Goal: Use online tool/utility: Utilize a website feature to perform a specific function

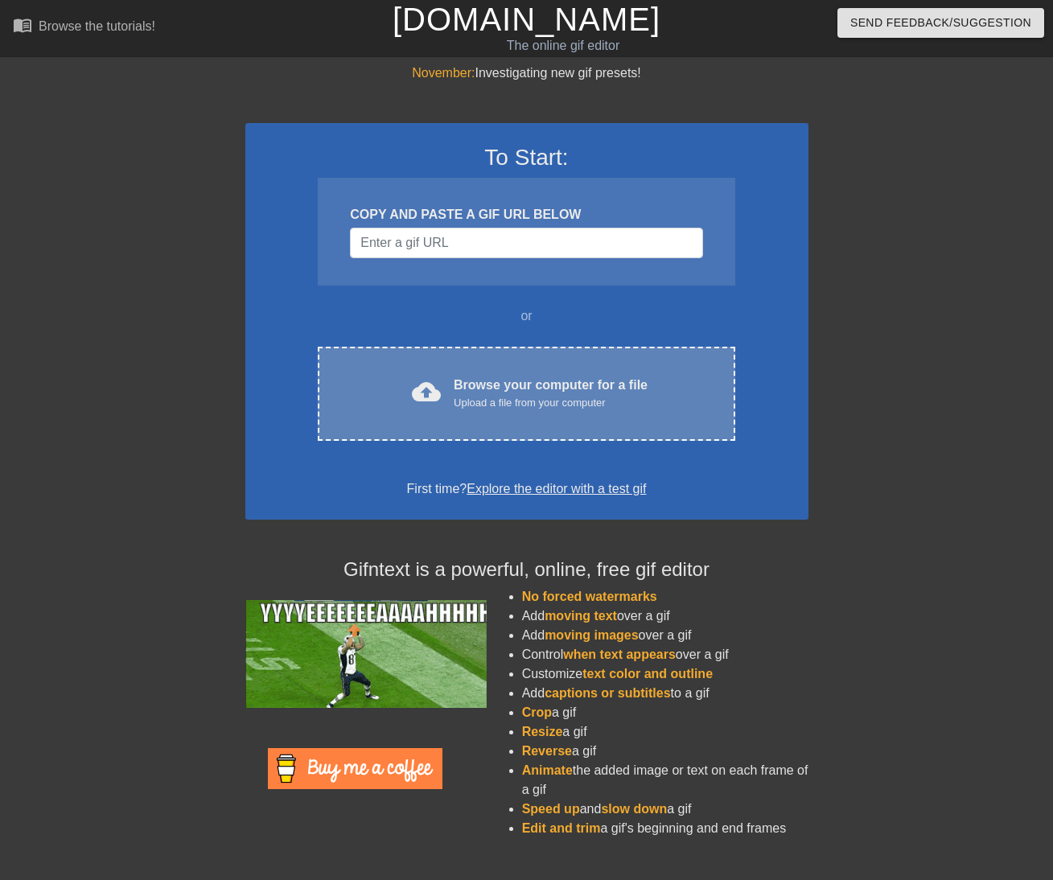
click at [555, 400] on div "Upload a file from your computer" at bounding box center [550, 403] width 194 height 16
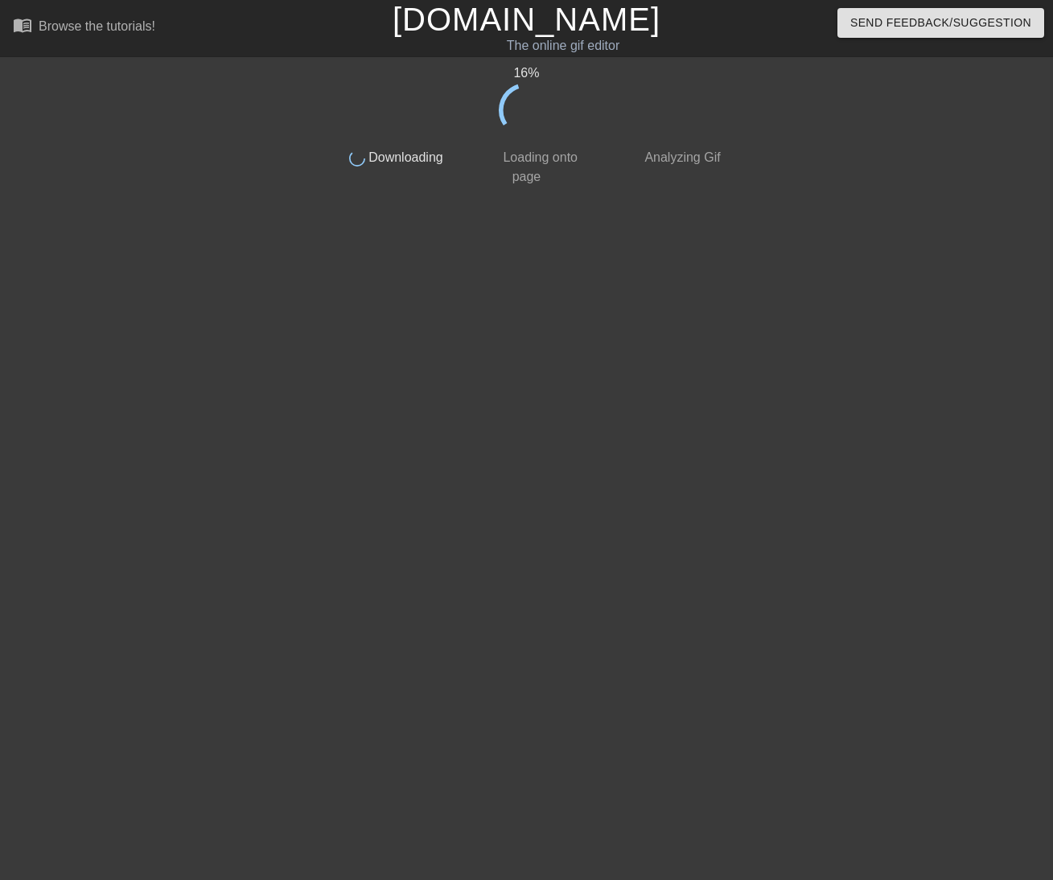
click at [711, 467] on div "16 % done Downloading done Loading onto page done Analyzing Gif" at bounding box center [527, 305] width 404 height 482
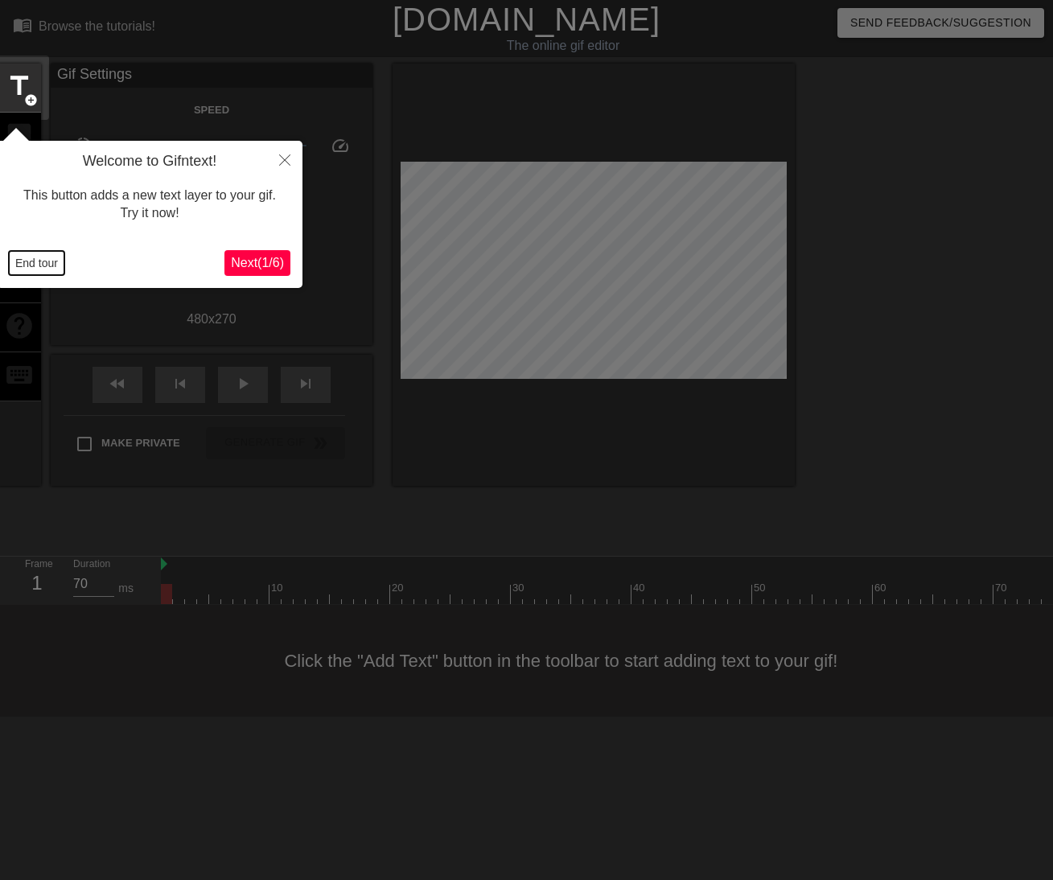
click at [31, 265] on button "End tour" at bounding box center [36, 263] width 55 height 24
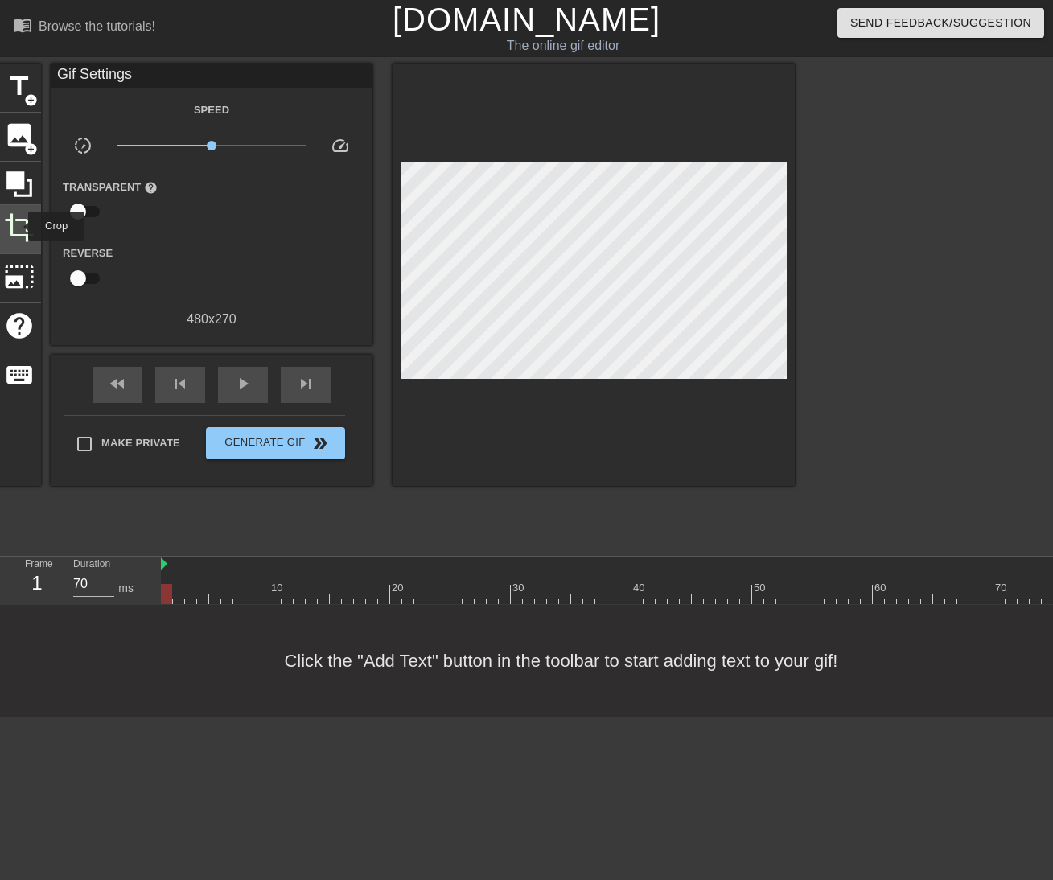
click at [18, 226] on span "crop" at bounding box center [19, 227] width 31 height 31
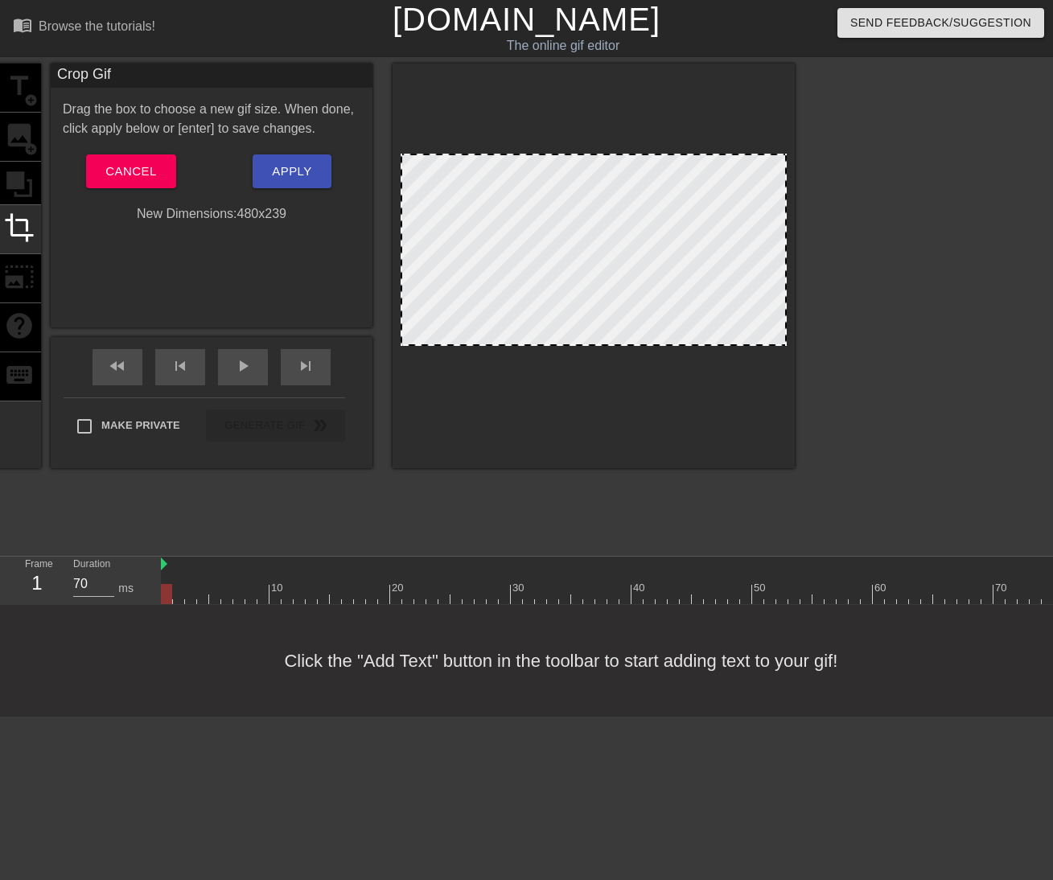
drag, startPoint x: 732, startPoint y: 369, endPoint x: 731, endPoint y: 344, distance: 24.9
click at [731, 344] on div at bounding box center [593, 344] width 383 height 8
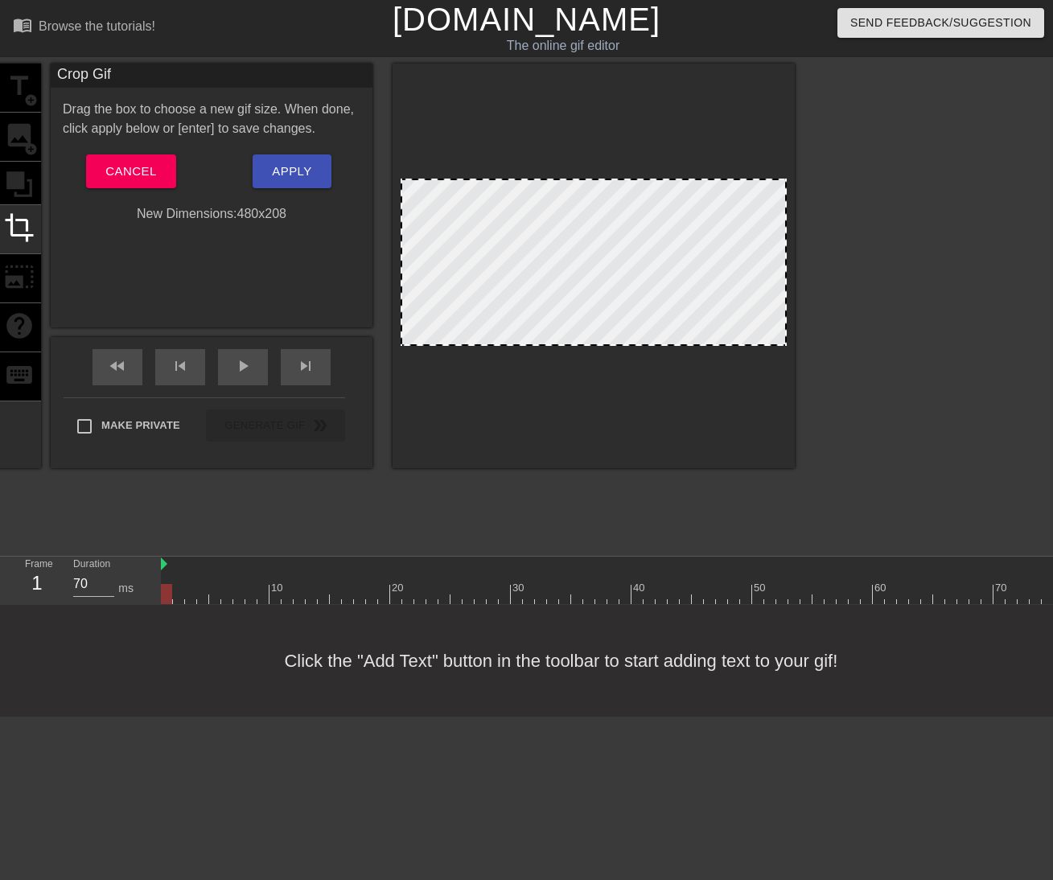
drag, startPoint x: 622, startPoint y: 155, endPoint x: 621, endPoint y: 180, distance: 24.9
click at [298, 173] on span "Apply" at bounding box center [291, 171] width 39 height 21
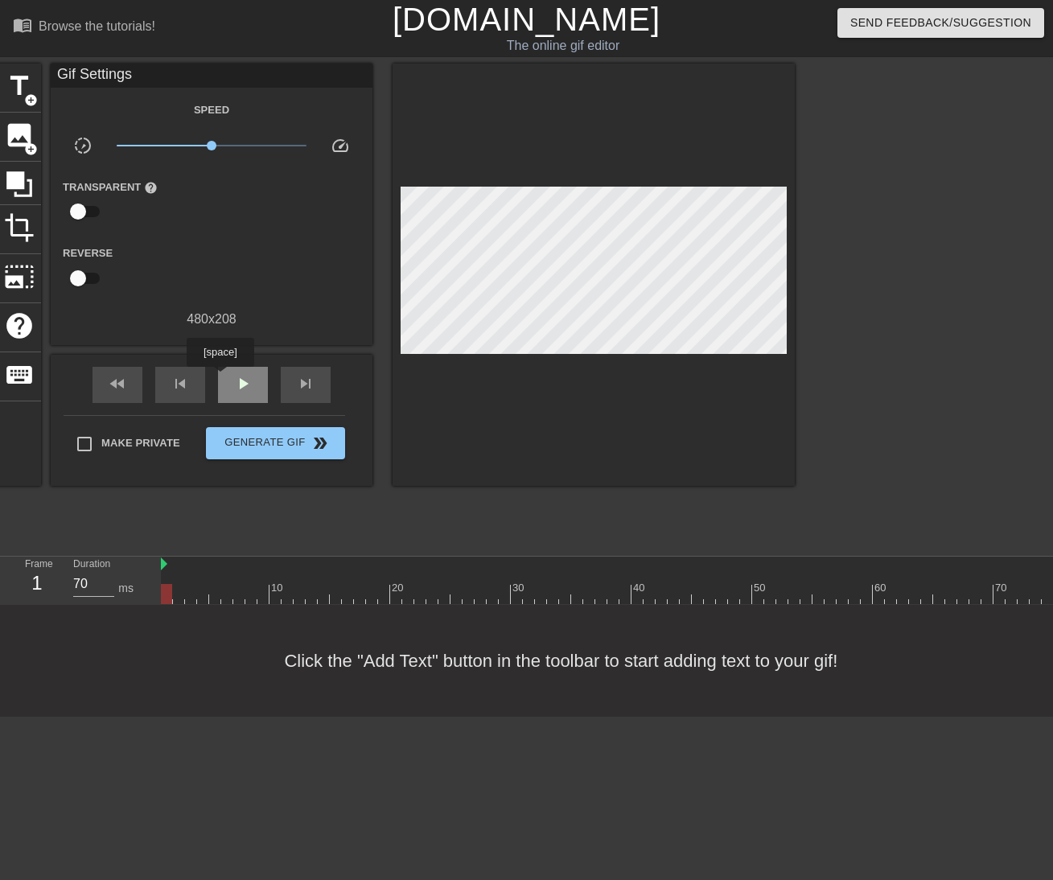
click at [228, 380] on div "play_arrow" at bounding box center [243, 385] width 50 height 36
click at [228, 380] on div "pause" at bounding box center [243, 385] width 50 height 36
click at [228, 380] on div "play_arrow" at bounding box center [243, 385] width 50 height 36
click at [228, 380] on div "pause" at bounding box center [243, 385] width 50 height 36
drag, startPoint x: 295, startPoint y: 585, endPoint x: 148, endPoint y: 567, distance: 148.3
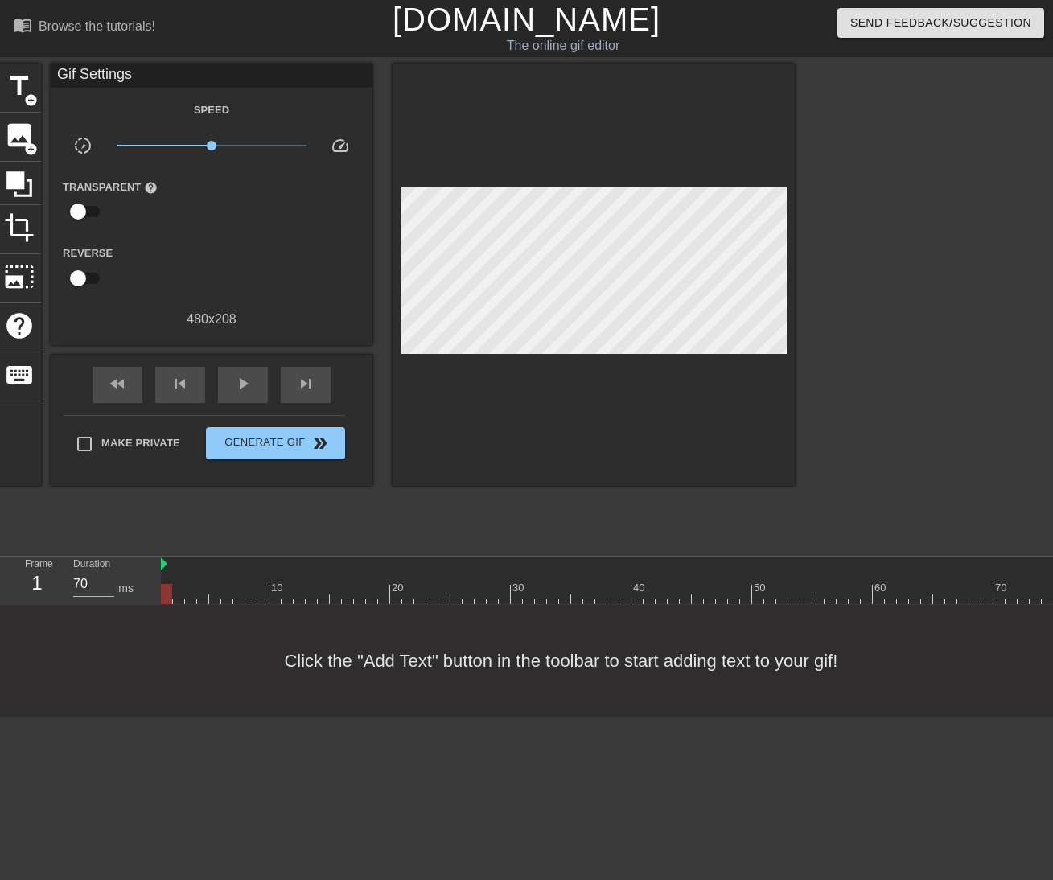
click at [148, 567] on div "Frame 1 Duration 70 ms 10 20 30 40 50 60 70 80 90 100 110 120 130 140 150" at bounding box center [526, 580] width 1053 height 48
click at [234, 391] on span "play_arrow" at bounding box center [242, 383] width 19 height 19
click at [234, 391] on span "pause" at bounding box center [242, 383] width 19 height 19
click at [234, 391] on span "play_arrow" at bounding box center [242, 383] width 19 height 19
click at [234, 391] on span "pause" at bounding box center [242, 383] width 19 height 19
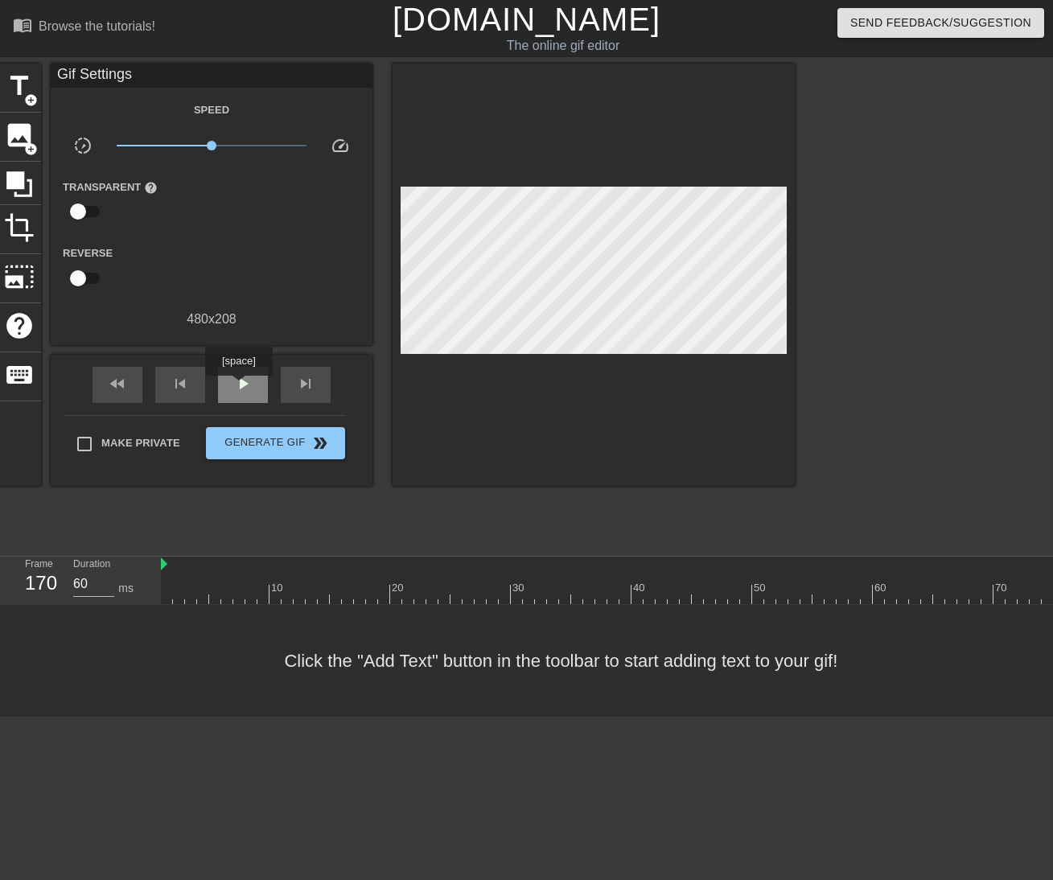
click at [238, 384] on span "play_arrow" at bounding box center [242, 383] width 19 height 19
type input "70"
drag, startPoint x: 196, startPoint y: 593, endPoint x: 160, endPoint y: 589, distance: 36.3
click at [16, 148] on span "image" at bounding box center [19, 135] width 31 height 31
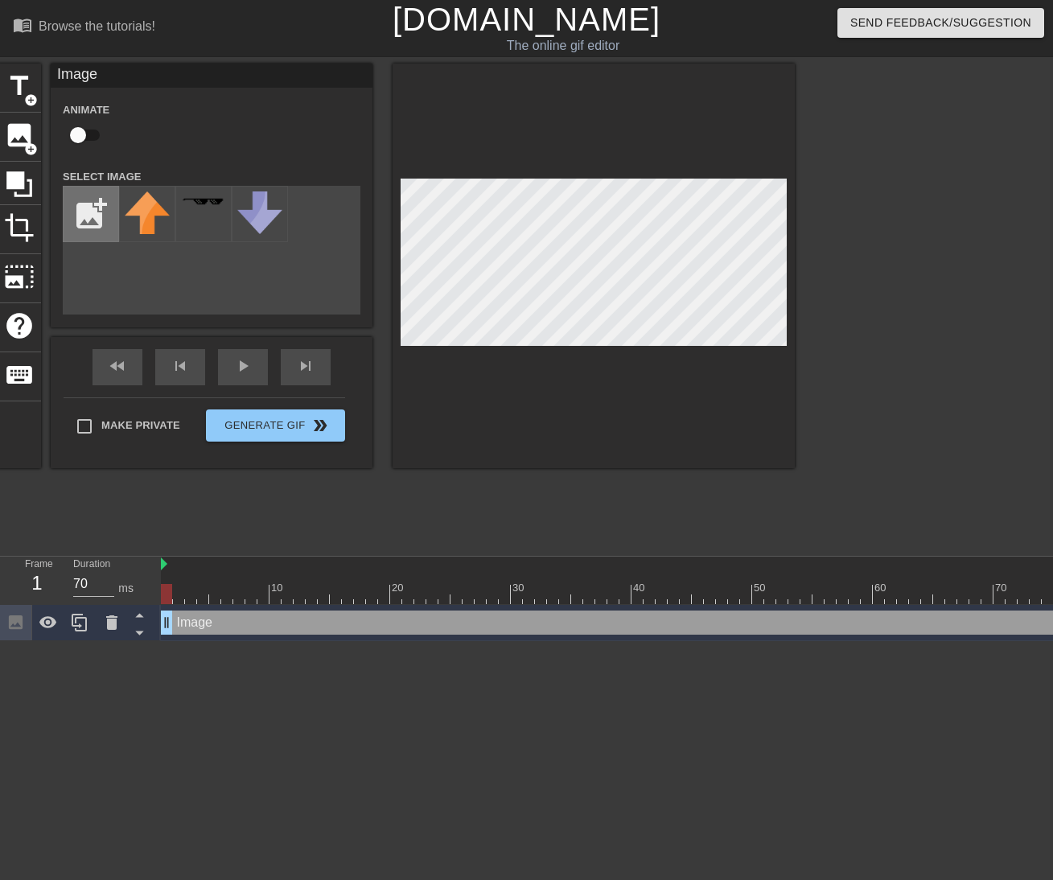
click at [80, 208] on input "file" at bounding box center [91, 214] width 55 height 55
type input "C:\fakepath\Screenshot [DATE] 10.58.24 AM.png"
click at [154, 223] on div at bounding box center [147, 214] width 56 height 56
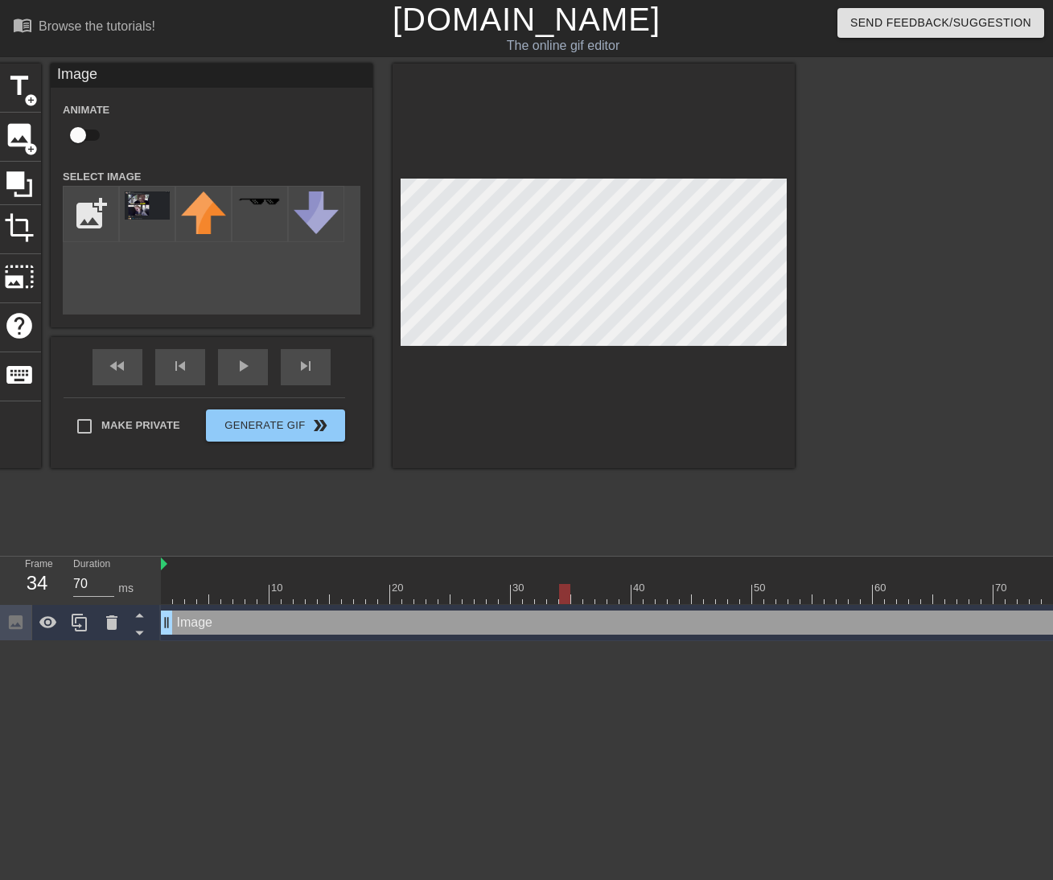
drag, startPoint x: 167, startPoint y: 591, endPoint x: 565, endPoint y: 601, distance: 398.1
click at [565, 601] on div at bounding box center [564, 594] width 11 height 20
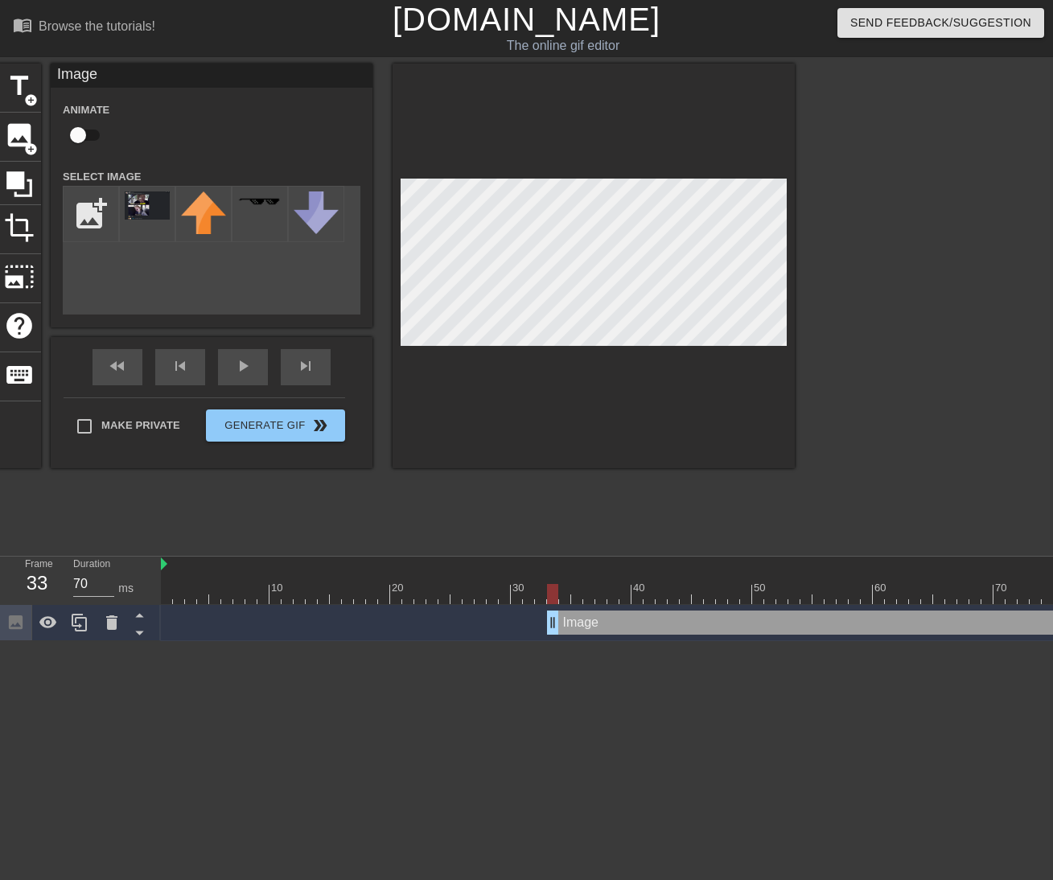
drag, startPoint x: 172, startPoint y: 628, endPoint x: 555, endPoint y: 634, distance: 382.8
drag, startPoint x: 550, startPoint y: 621, endPoint x: 561, endPoint y: 621, distance: 11.3
click at [839, 291] on div at bounding box center [934, 305] width 241 height 482
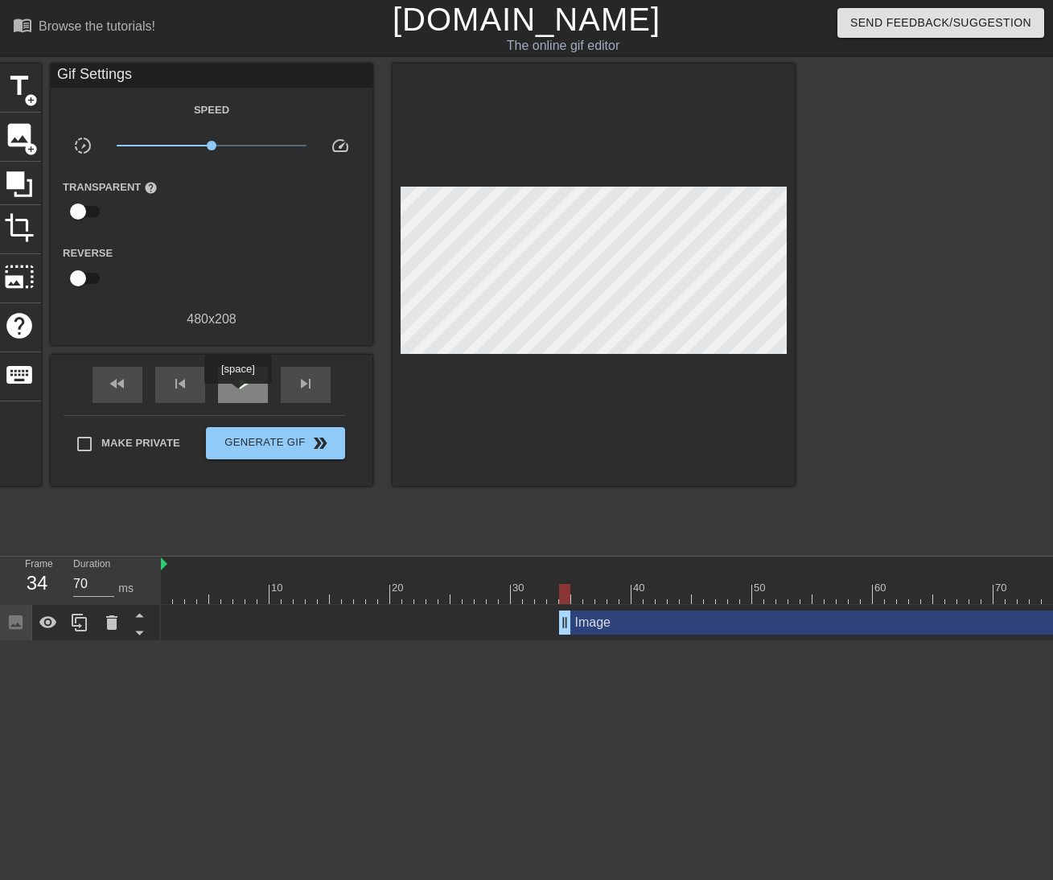
click at [240, 395] on div "play_arrow" at bounding box center [243, 385] width 50 height 36
click at [240, 395] on div "pause" at bounding box center [243, 385] width 50 height 36
click at [240, 395] on div "play_arrow" at bounding box center [243, 385] width 50 height 36
click at [240, 395] on div "pause" at bounding box center [243, 385] width 50 height 36
drag, startPoint x: 280, startPoint y: 653, endPoint x: 369, endPoint y: 655, distance: 89.3
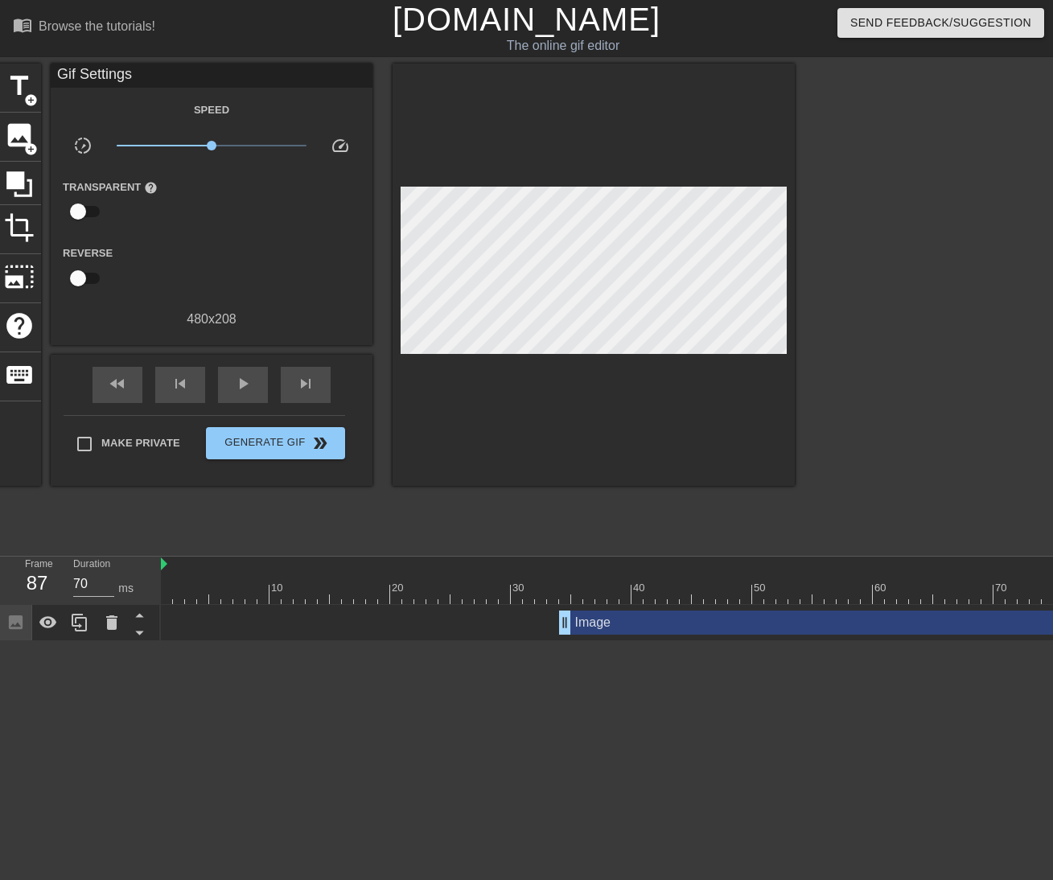
click at [369, 641] on html "menu_book Browse the tutorials! [DOMAIN_NAME] The online gif editor Send Feedba…" at bounding box center [526, 320] width 1053 height 641
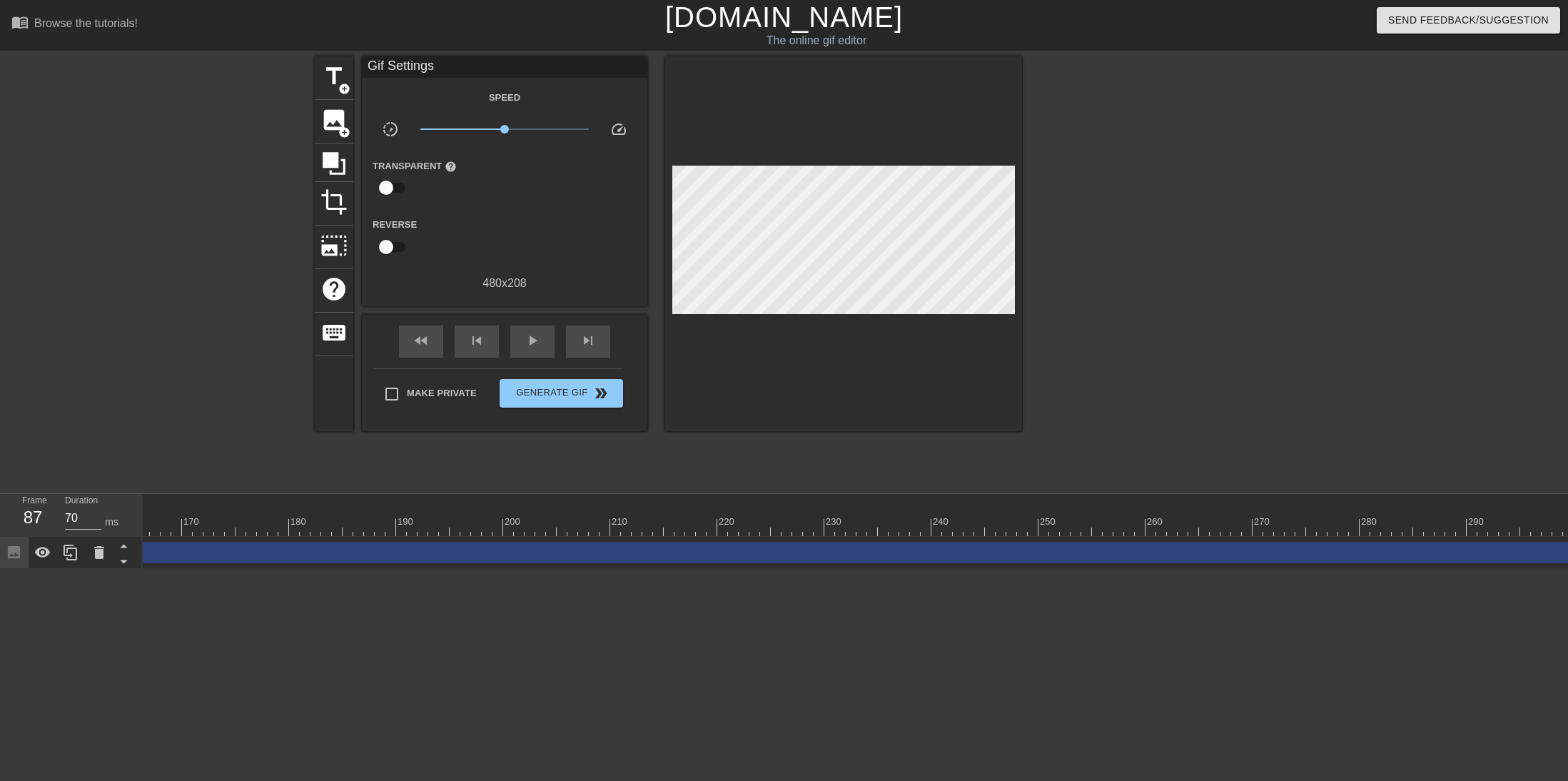
scroll to position [0, 1800]
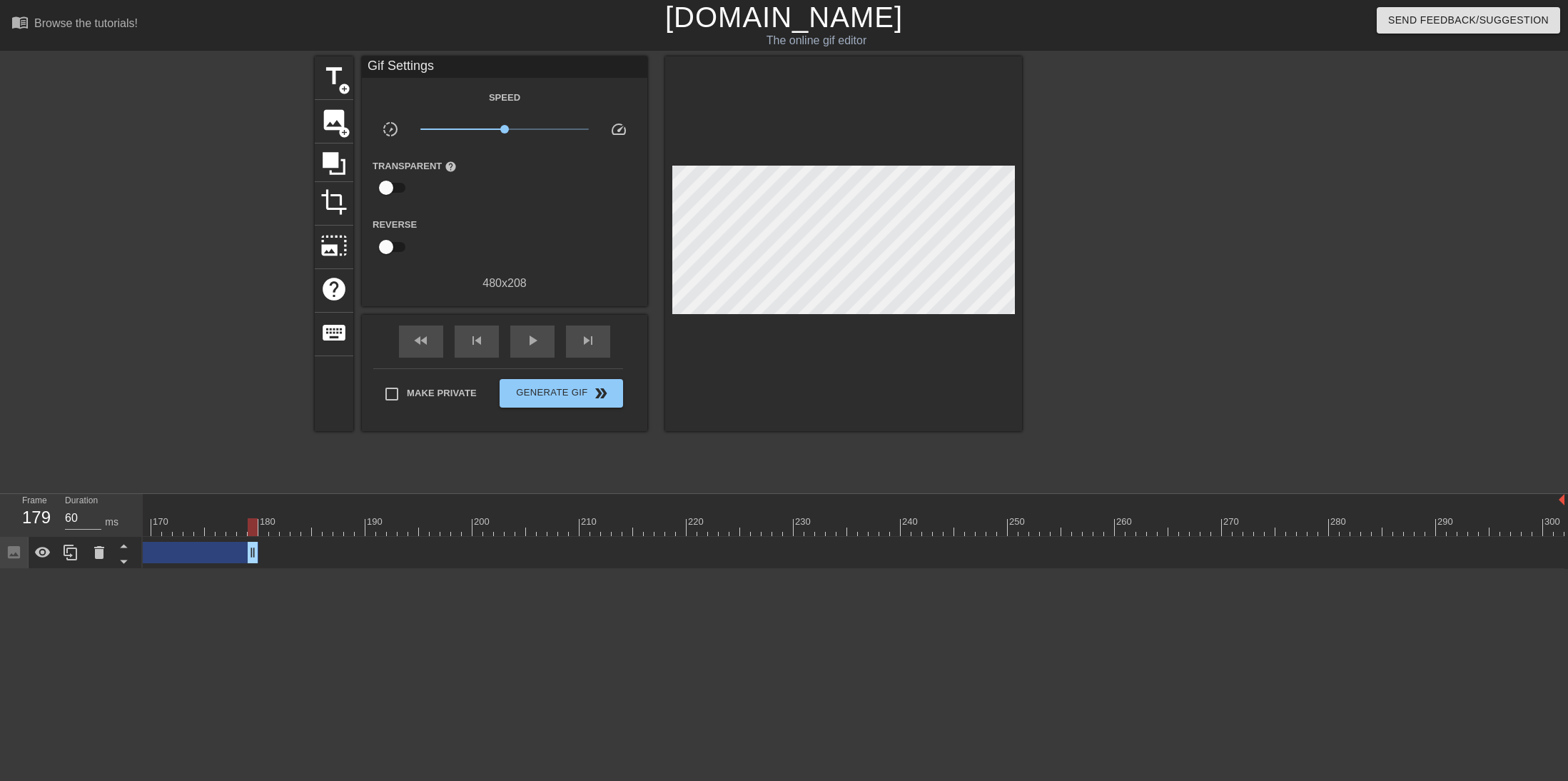
drag, startPoint x: 1556, startPoint y: 556, endPoint x: 252, endPoint y: 565, distance: 1304.0
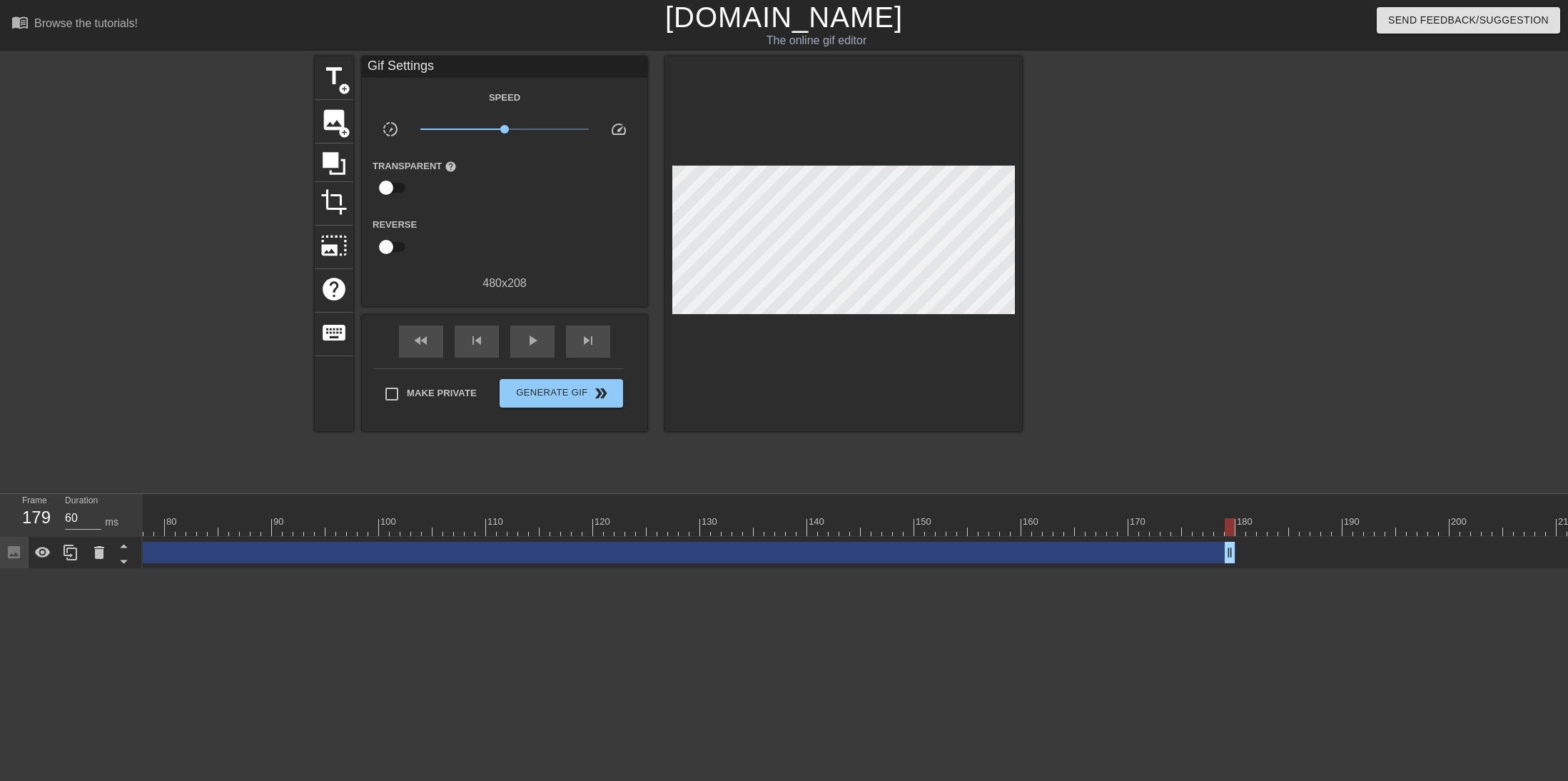
scroll to position [0, 823]
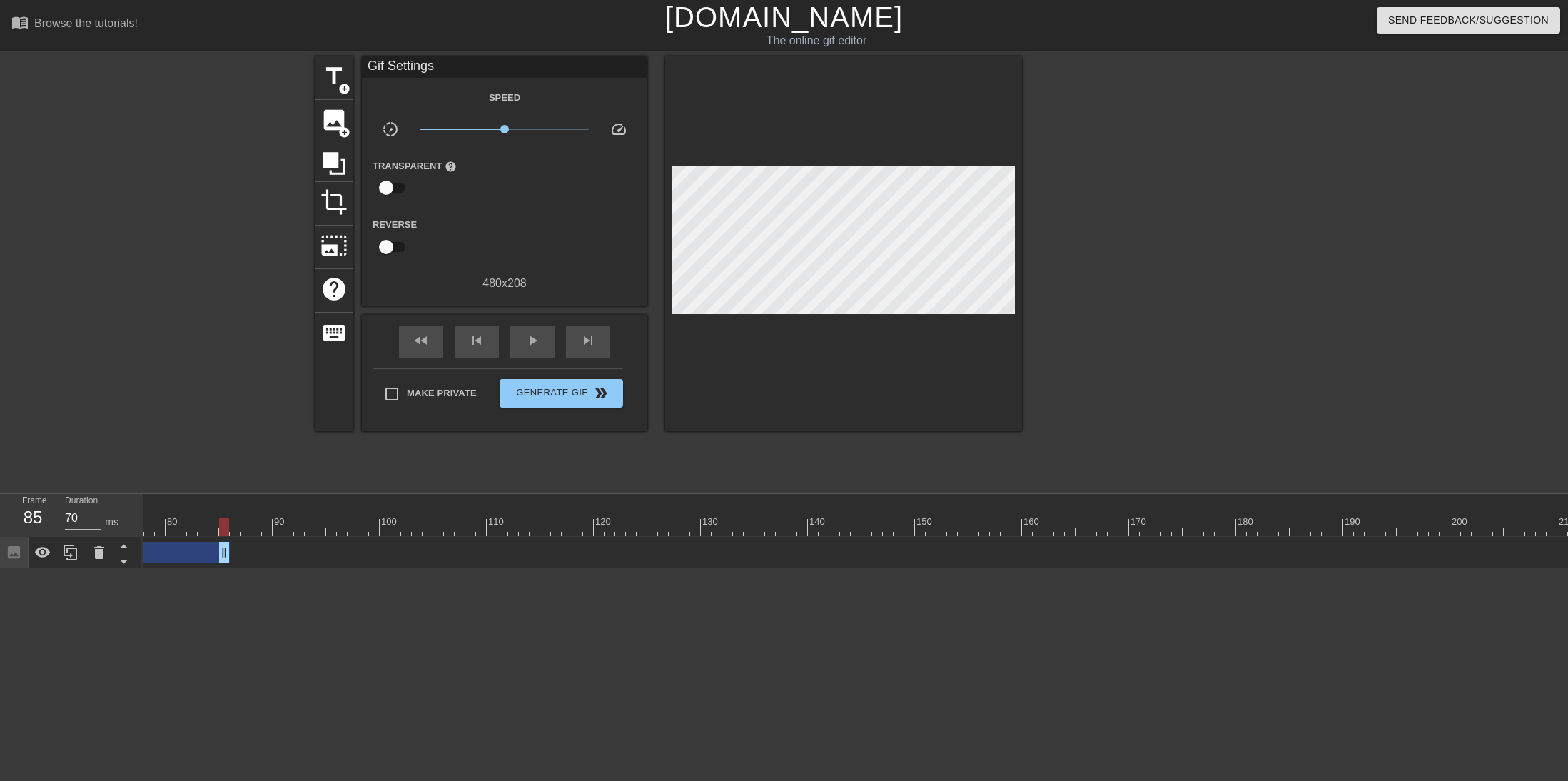
drag, startPoint x: 1229, startPoint y: 554, endPoint x: 221, endPoint y: 540, distance: 1008.1
click at [221, 540] on div "Image drag_handle drag_handle" at bounding box center [931, 553] width 3221 height 32
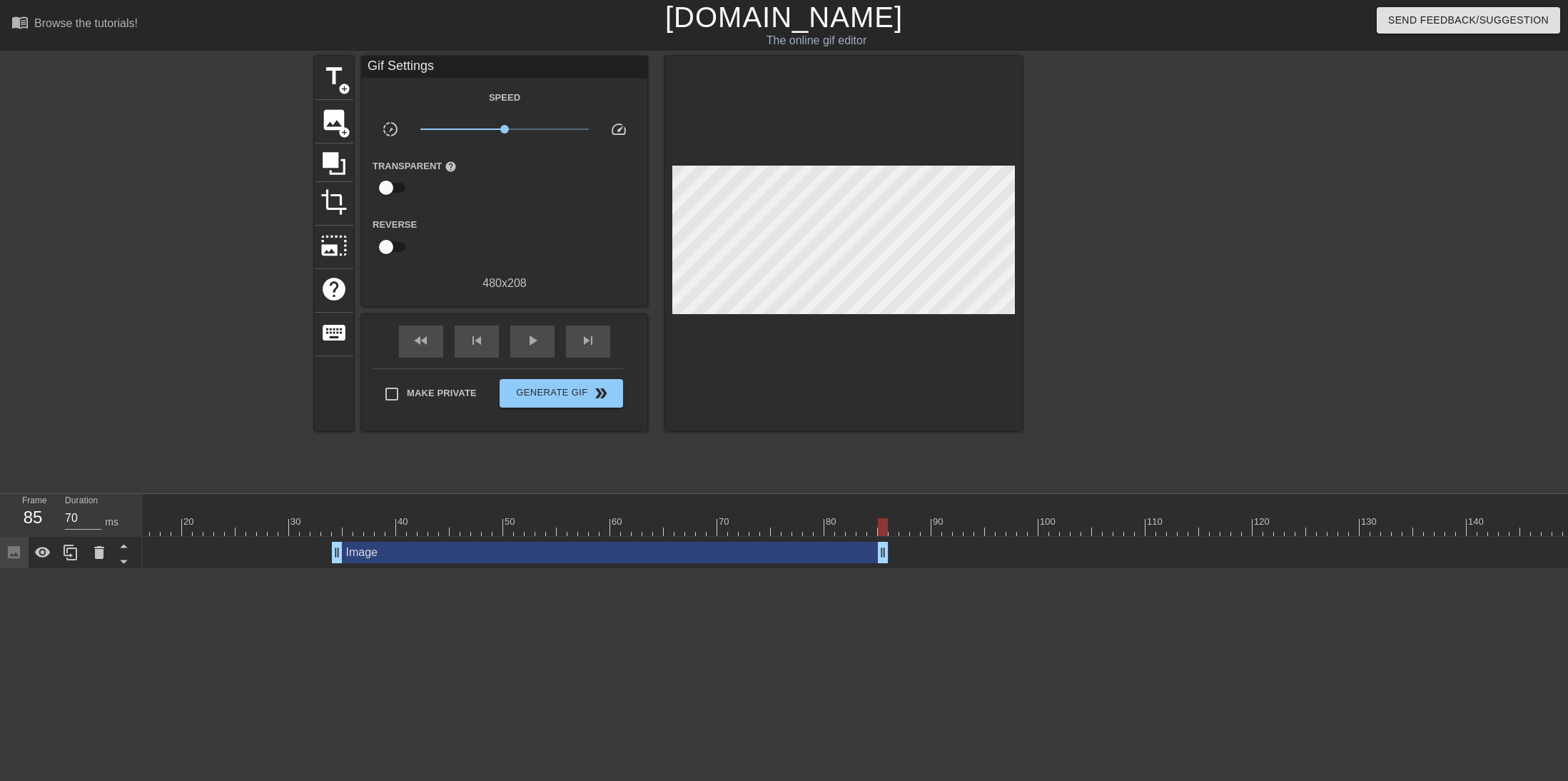
scroll to position [0, 130]
drag, startPoint x: 912, startPoint y: 556, endPoint x: 872, endPoint y: 555, distance: 40.0
click at [523, 345] on div "play_arrow" at bounding box center [532, 342] width 44 height 32
click at [537, 339] on span "pause" at bounding box center [532, 340] width 17 height 17
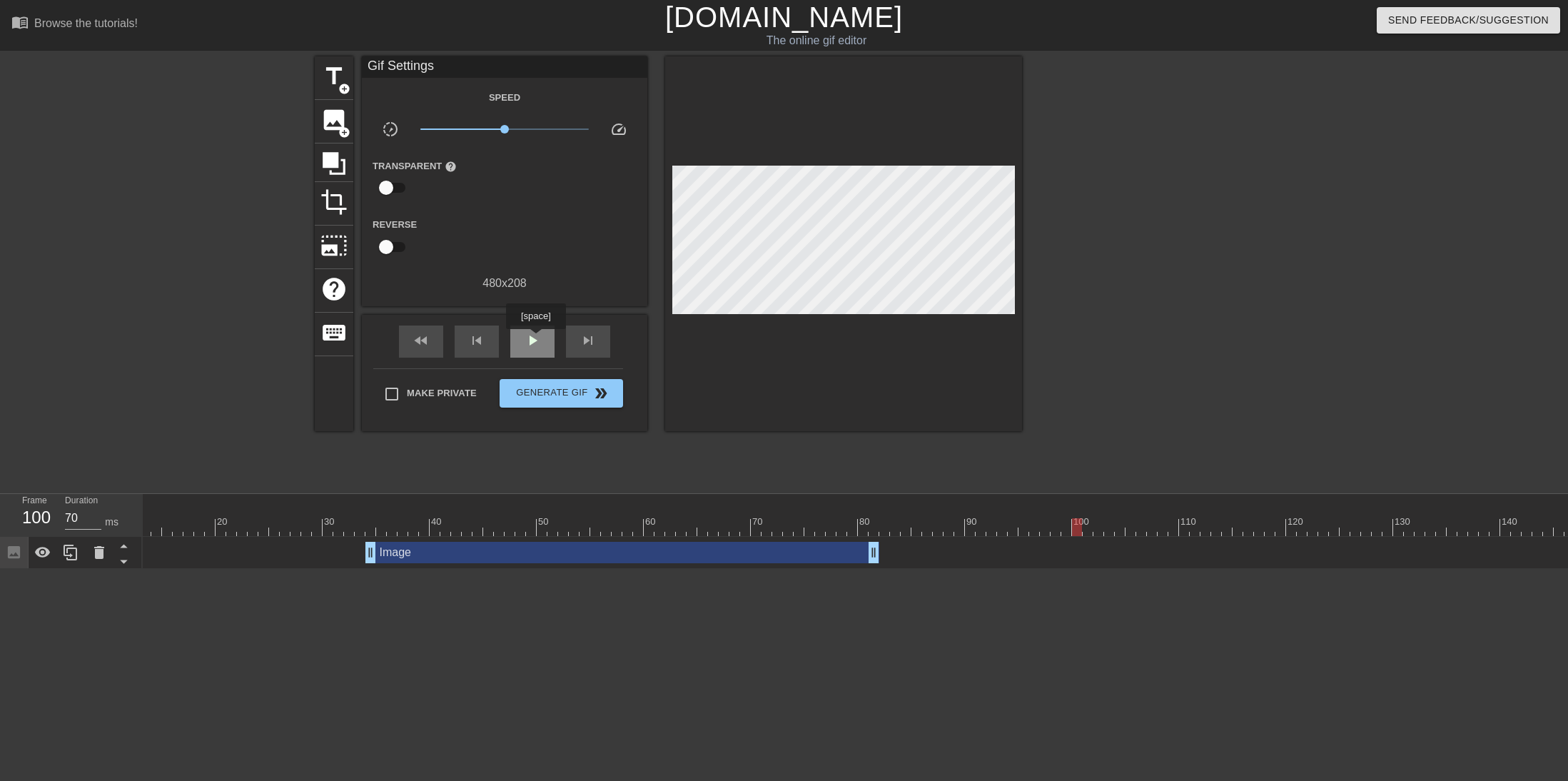
click at [537, 339] on span "play_arrow" at bounding box center [532, 340] width 17 height 17
click at [537, 339] on span "pause" at bounding box center [532, 340] width 17 height 17
click at [537, 339] on span "play_arrow" at bounding box center [532, 340] width 17 height 17
click at [537, 339] on span "pause" at bounding box center [532, 340] width 17 height 17
click at [537, 339] on span "play_arrow" at bounding box center [532, 340] width 17 height 17
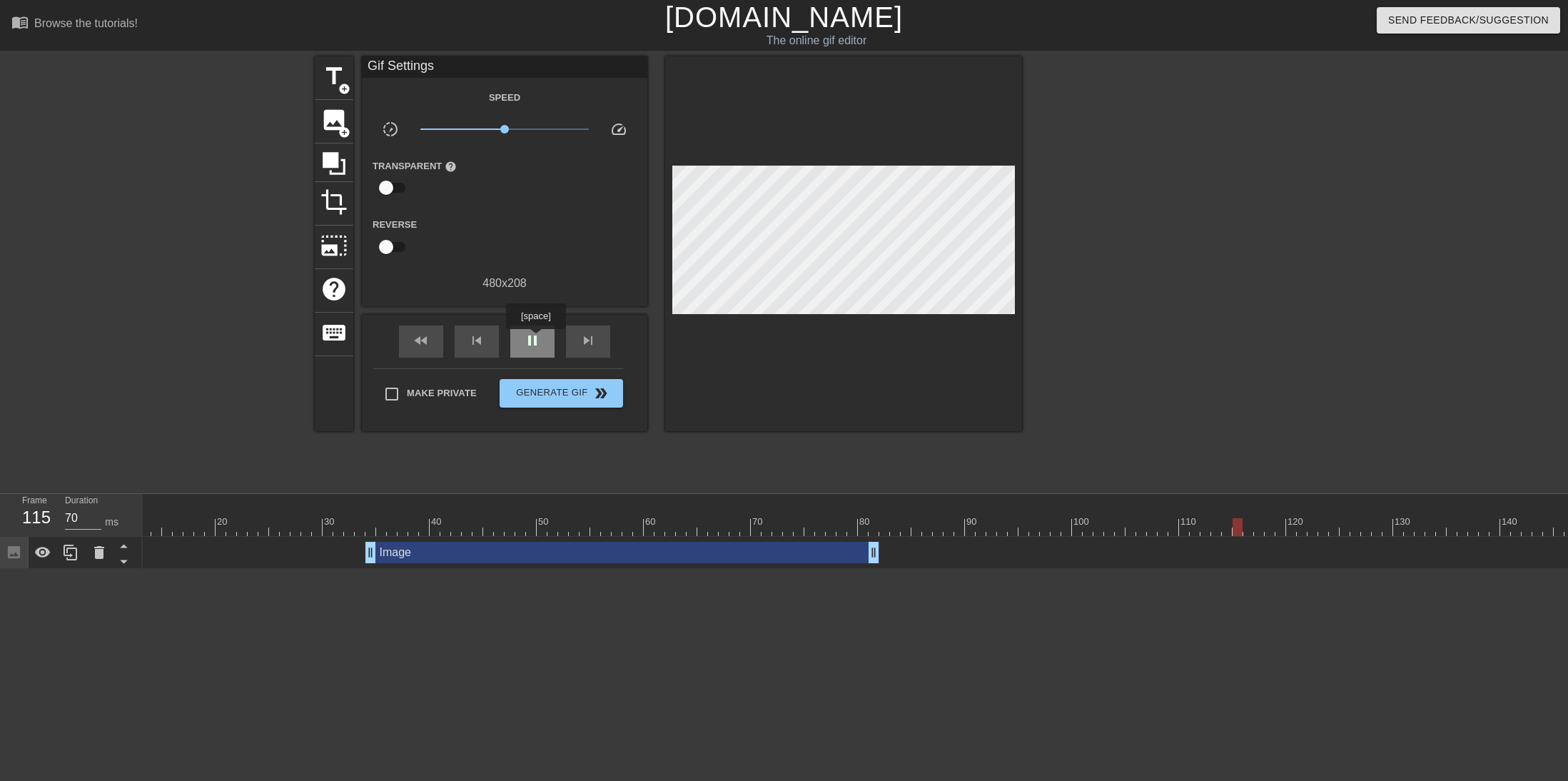
click at [537, 339] on span "pause" at bounding box center [532, 340] width 17 height 17
click at [537, 339] on span "play_arrow" at bounding box center [532, 340] width 17 height 17
type input "70"
click at [537, 339] on span "pause" at bounding box center [532, 340] width 17 height 17
click at [340, 128] on span "add_circle" at bounding box center [344, 132] width 12 height 12
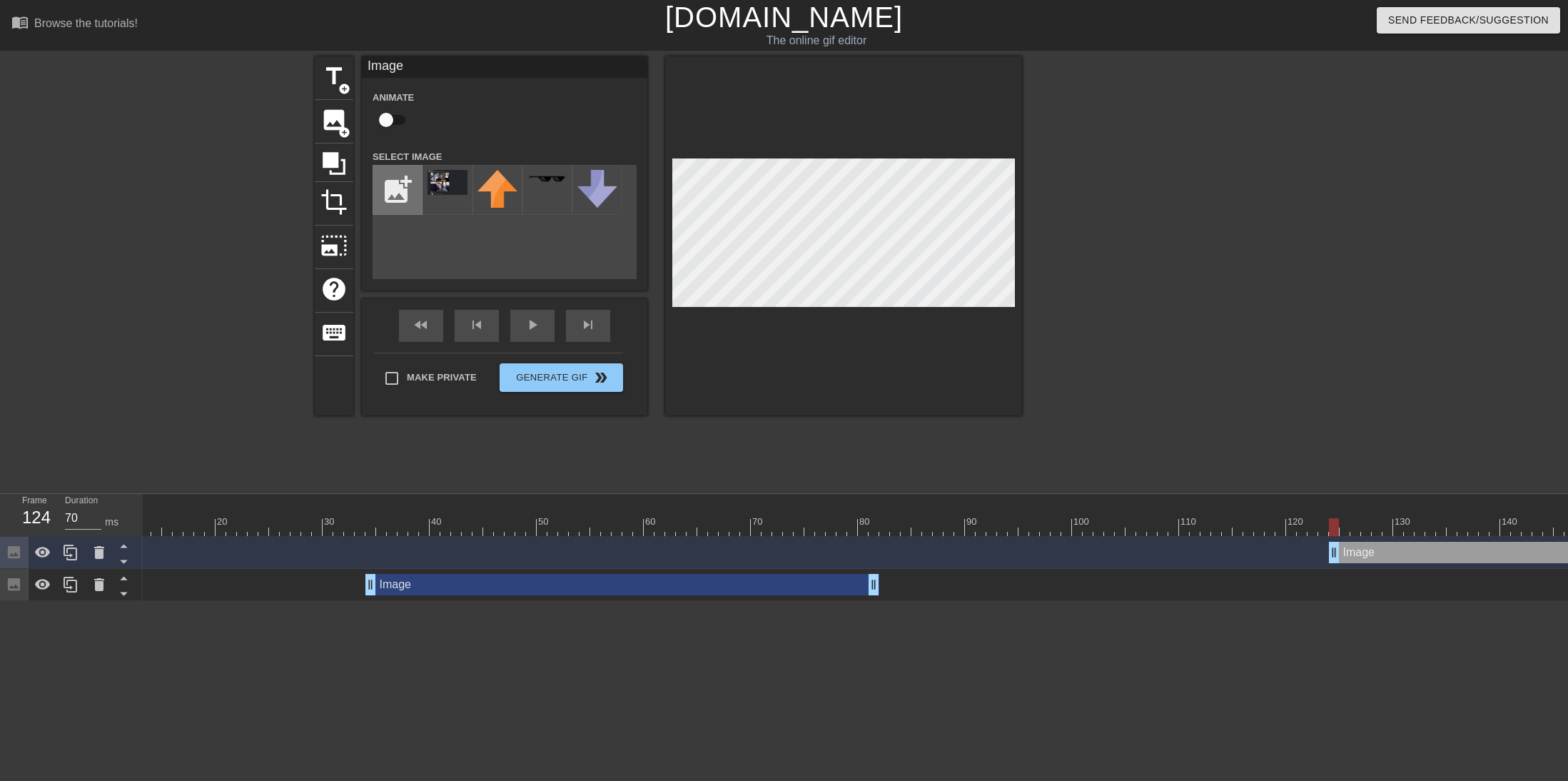
click at [383, 189] on input "file" at bounding box center [398, 190] width 49 height 49
click at [439, 198] on img at bounding box center [447, 183] width 40 height 28
click at [411, 190] on input "file" at bounding box center [398, 190] width 49 height 49
type input "C:\fakepath\Screenshot [DATE] 11.01.26 AM.png"
click at [458, 188] on div at bounding box center [447, 190] width 50 height 50
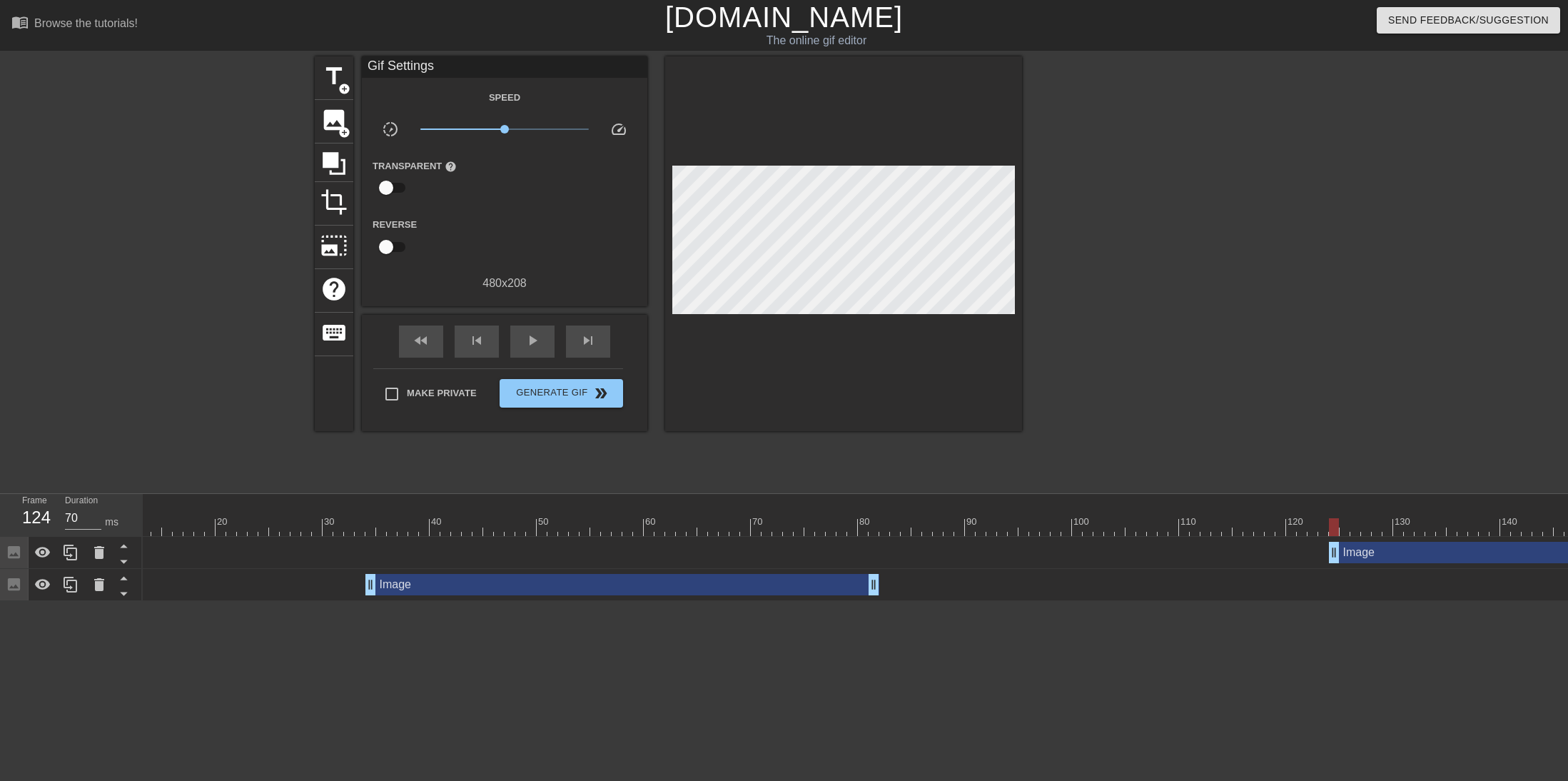
click at [934, 284] on div at bounding box center [1146, 271] width 214 height 428
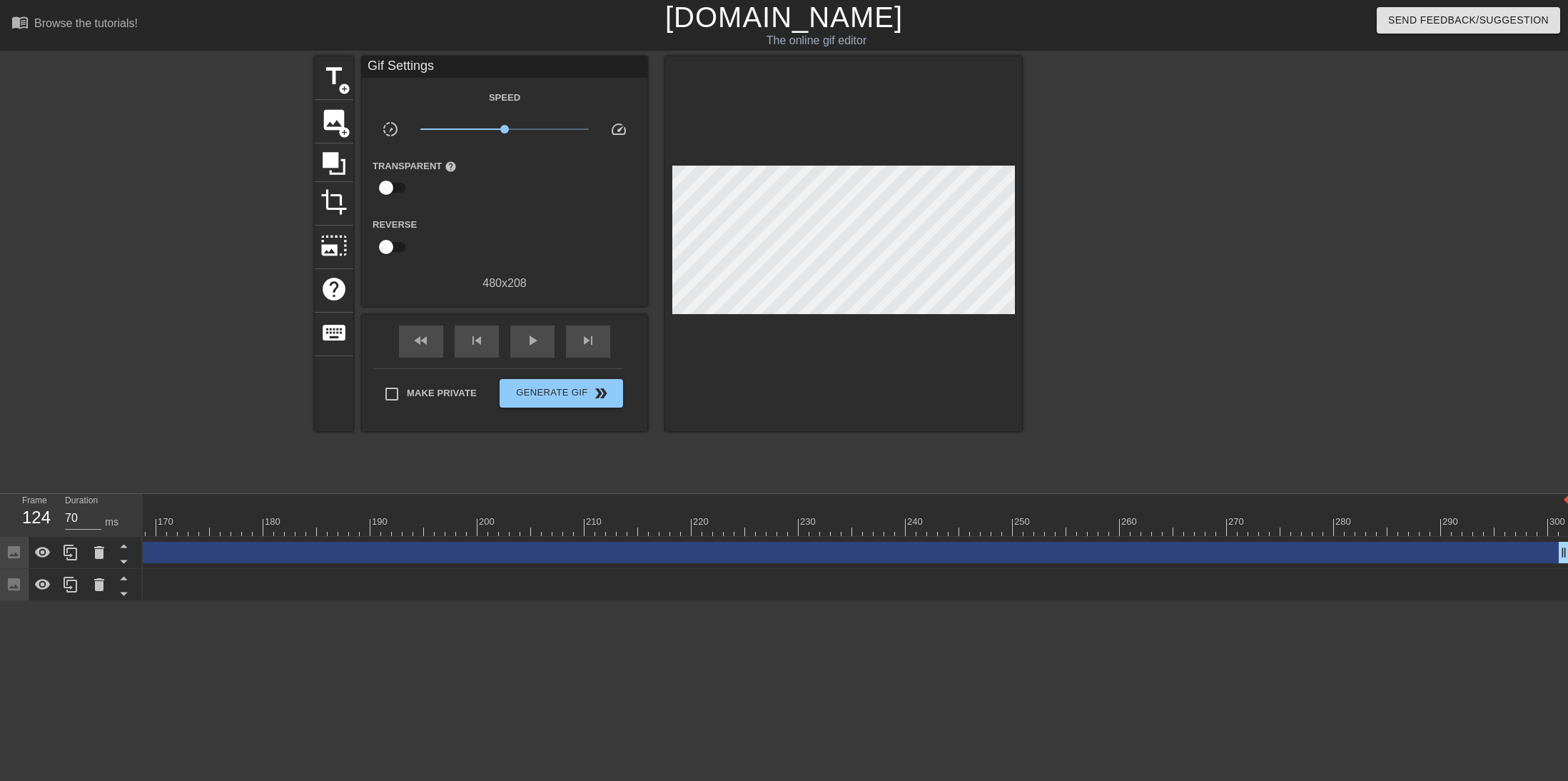
scroll to position [0, 1800]
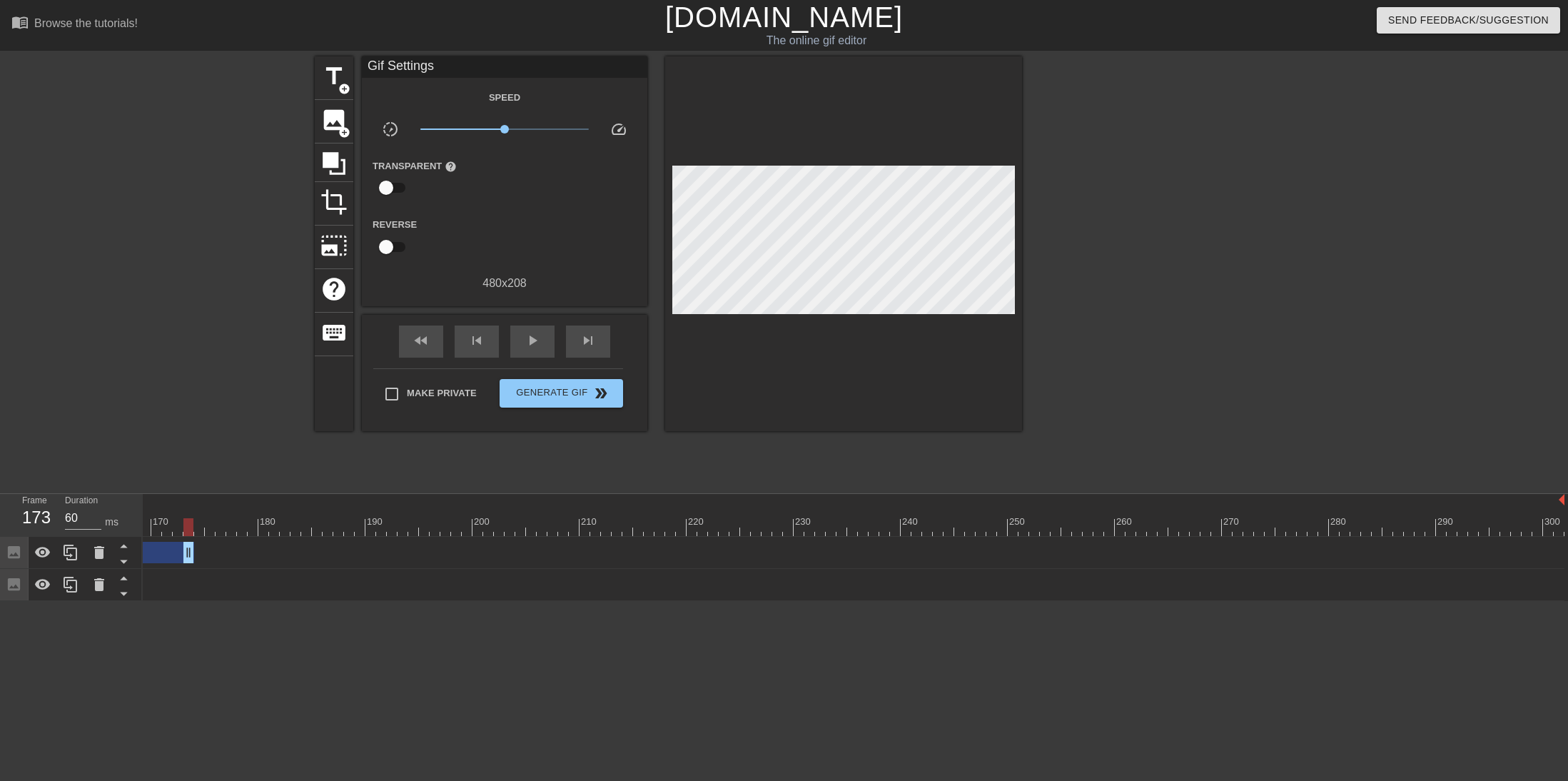
drag, startPoint x: 1559, startPoint y: 556, endPoint x: 186, endPoint y: 568, distance: 1373.1
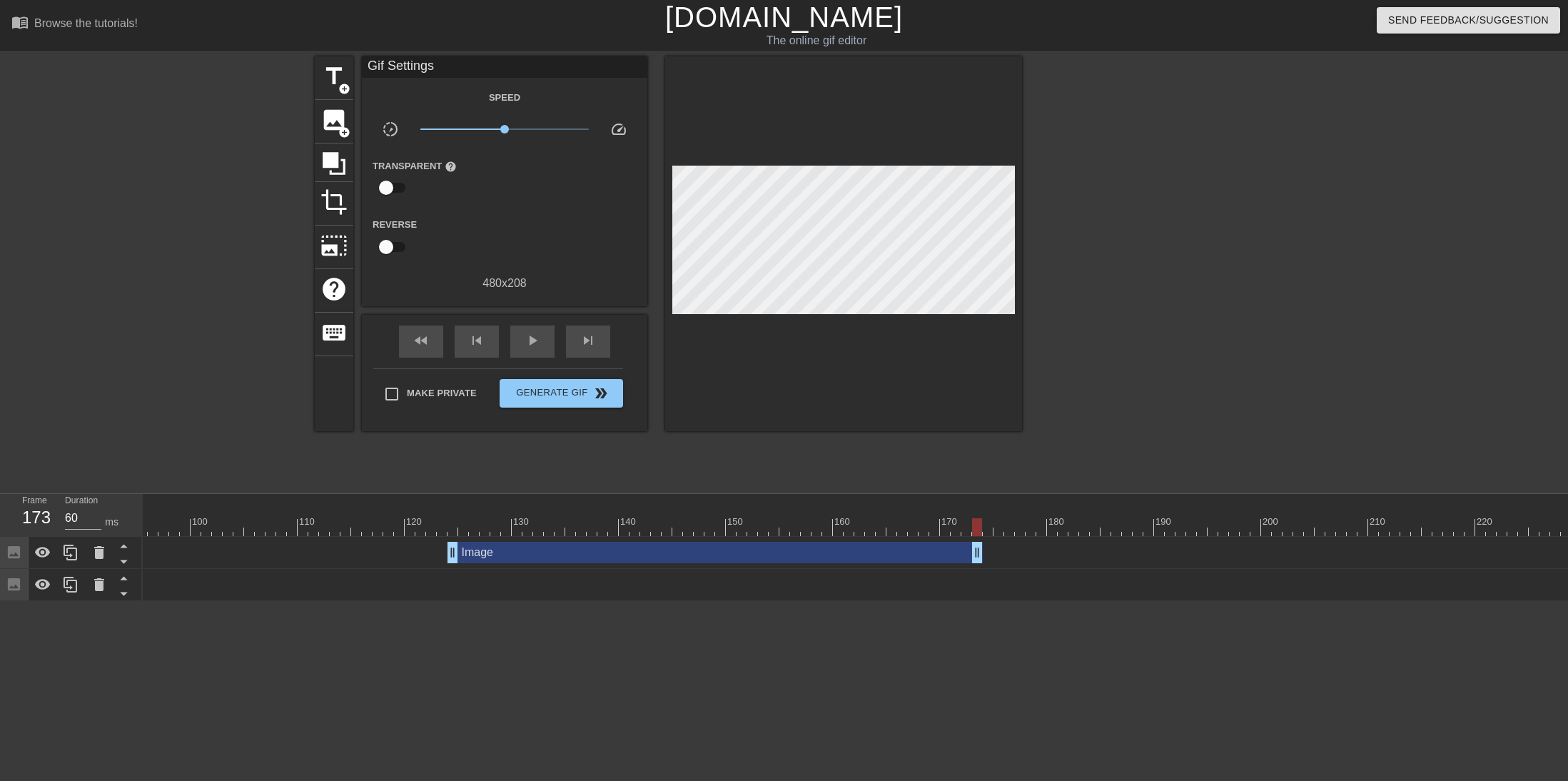
scroll to position [0, 1008]
drag, startPoint x: 980, startPoint y: 556, endPoint x: 779, endPoint y: 559, distance: 201.0
click at [786, 472] on div "title add_circle image add_circle crop photo_size_select_large help keyboard Gi…" at bounding box center [668, 271] width 707 height 428
click at [546, 343] on div "play_arrow" at bounding box center [532, 342] width 44 height 32
click at [530, 339] on span "pause" at bounding box center [532, 340] width 17 height 17
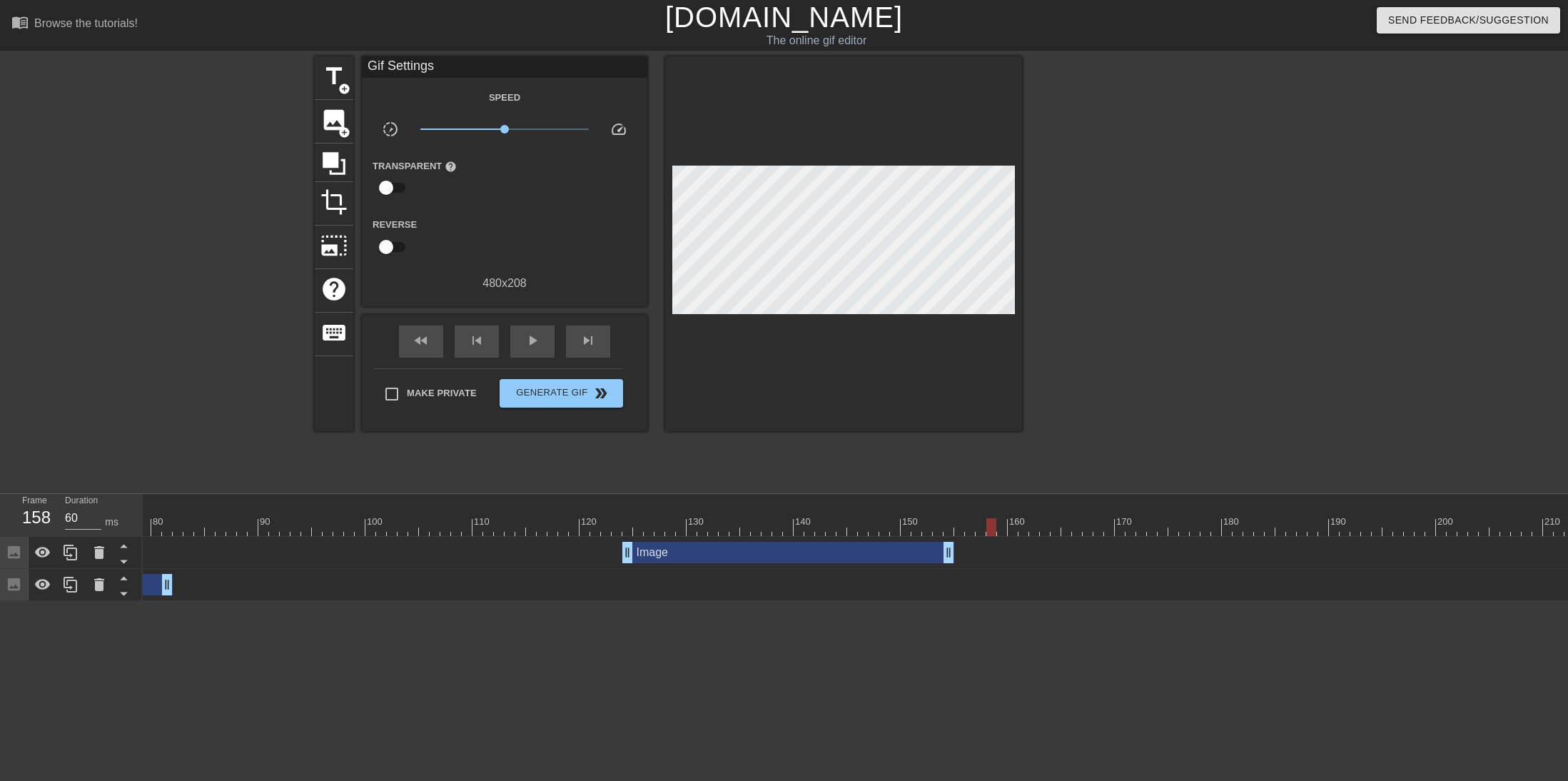
scroll to position [0, 819]
click at [580, 522] on div at bounding box center [934, 527] width 3221 height 18
drag, startPoint x: 571, startPoint y: 531, endPoint x: 611, endPoint y: 531, distance: 40.0
click at [611, 531] on div at bounding box center [934, 527] width 3221 height 18
drag, startPoint x: 642, startPoint y: 548, endPoint x: 610, endPoint y: 548, distance: 32.0
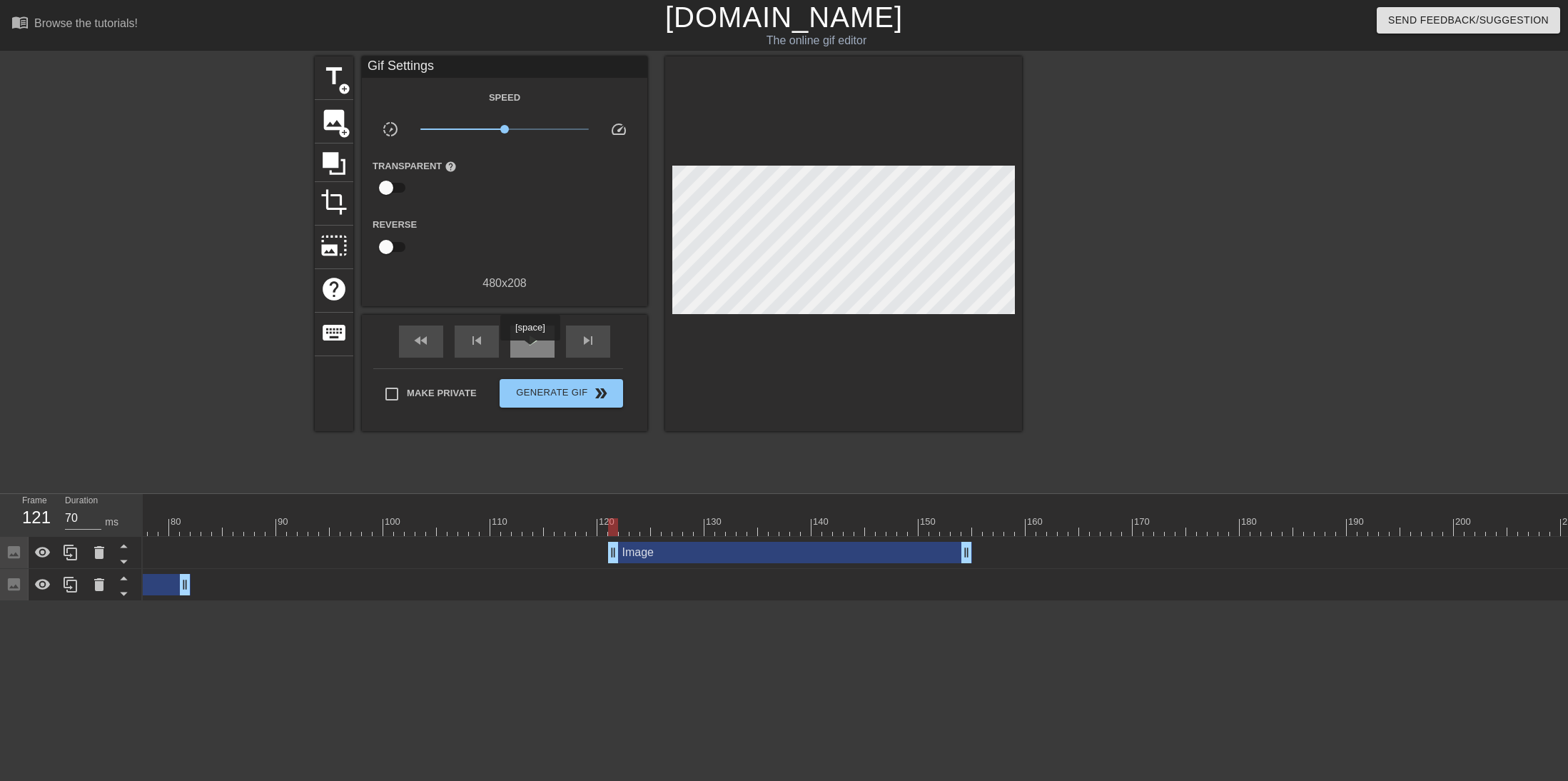
click at [532, 348] on span "play_arrow" at bounding box center [532, 340] width 17 height 17
click at [934, 380] on div "title add_circle image add_circle crop photo_size_select_large help keyboard Gi…" at bounding box center [784, 271] width 1568 height 428
click at [934, 355] on div "title add_circle image add_circle crop photo_size_select_large help keyboard Gi…" at bounding box center [784, 271] width 1568 height 428
type input "70"
click at [540, 333] on span "pause" at bounding box center [532, 340] width 17 height 17
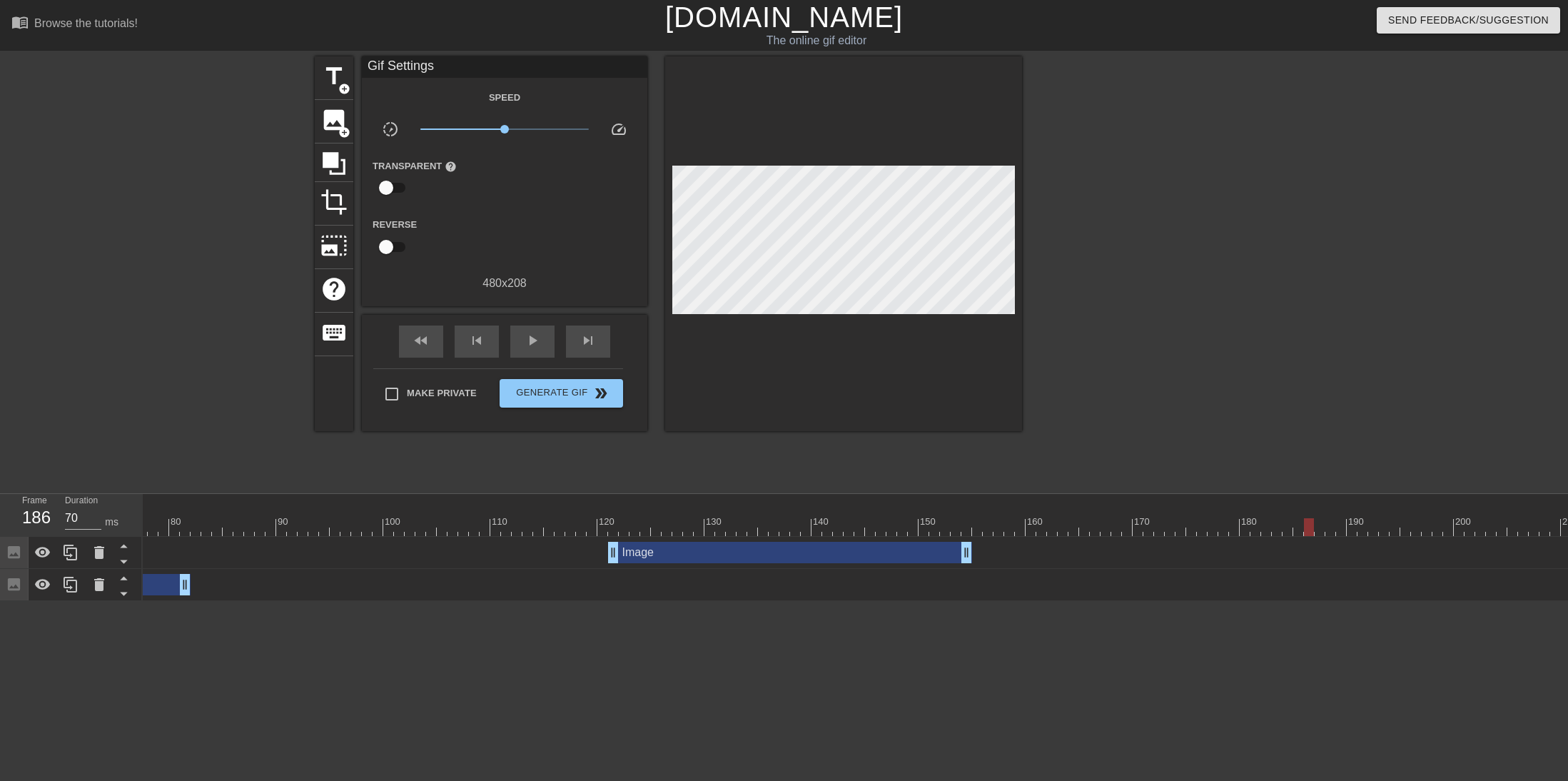
click at [934, 301] on div at bounding box center [1146, 271] width 214 height 428
click at [581, 390] on span "Generate Gif double_arrow" at bounding box center [561, 392] width 112 height 17
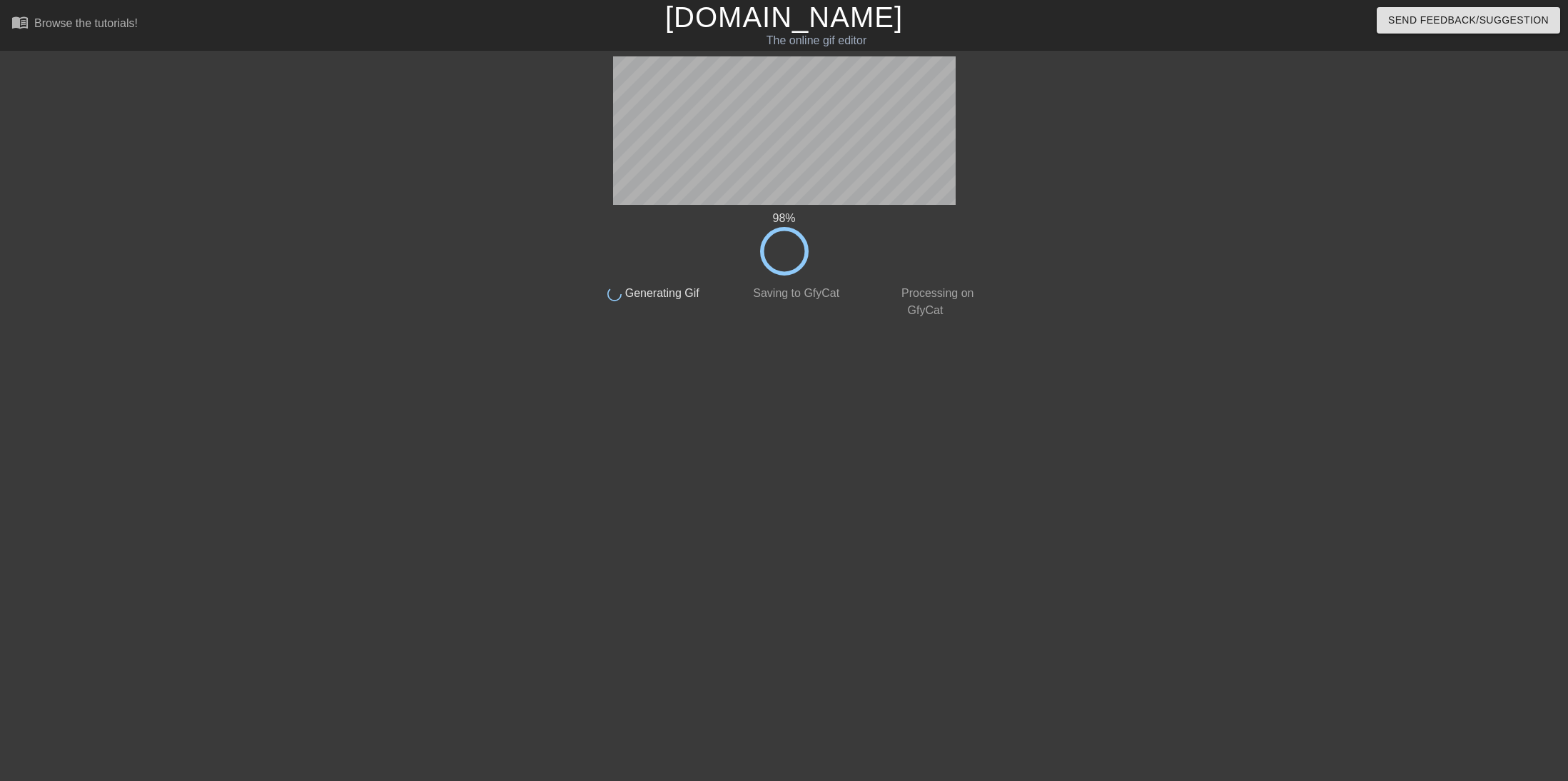
click at [708, 491] on html "menu_book Browse the tutorials! [DOMAIN_NAME] The online gif editor Send Feedba…" at bounding box center [784, 245] width 1568 height 491
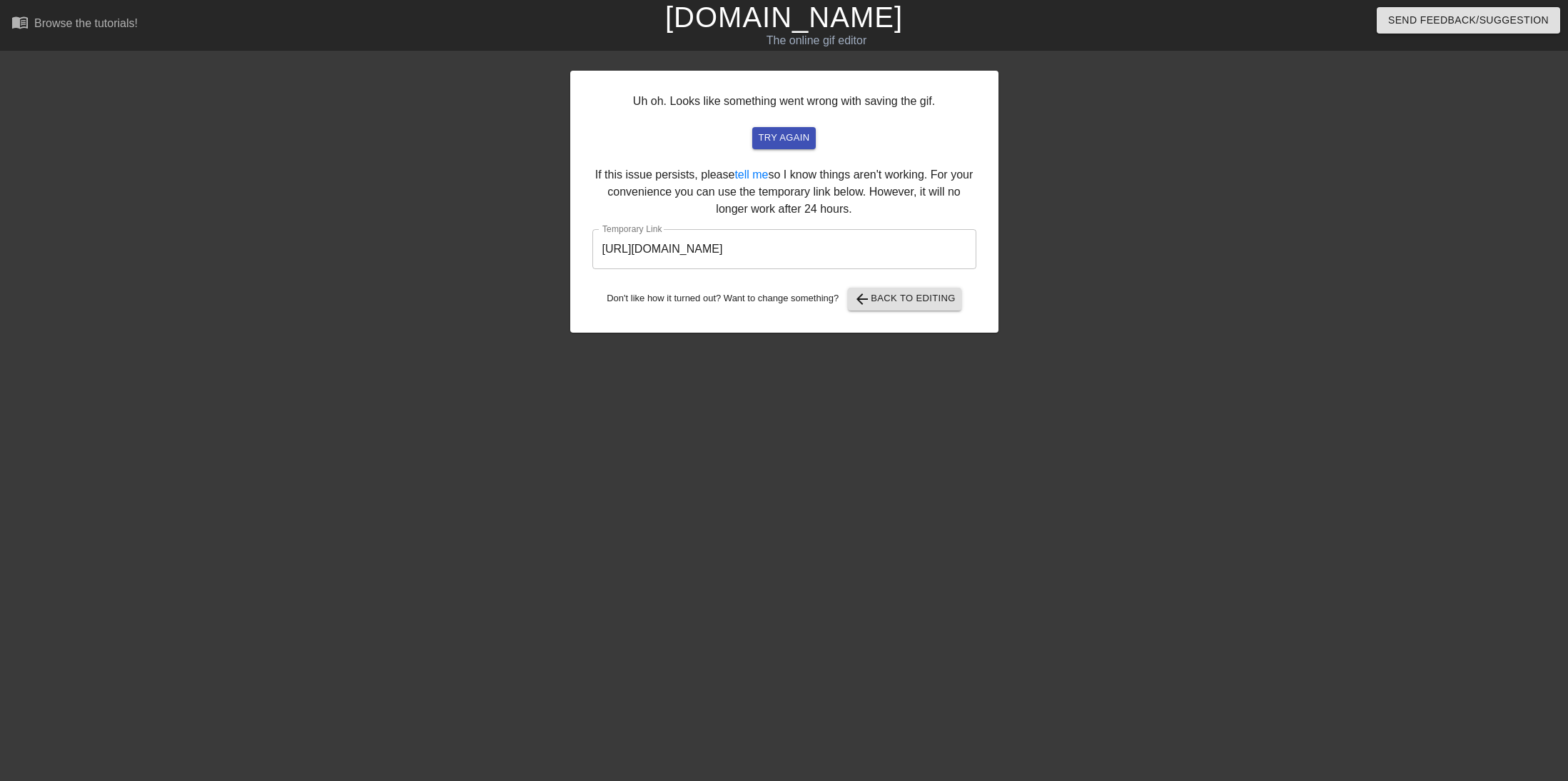
click at [734, 261] on input "[URL][DOMAIN_NAME]" at bounding box center [784, 248] width 384 height 40
click at [890, 296] on span "arrow_back Back to Editing" at bounding box center [904, 298] width 102 height 17
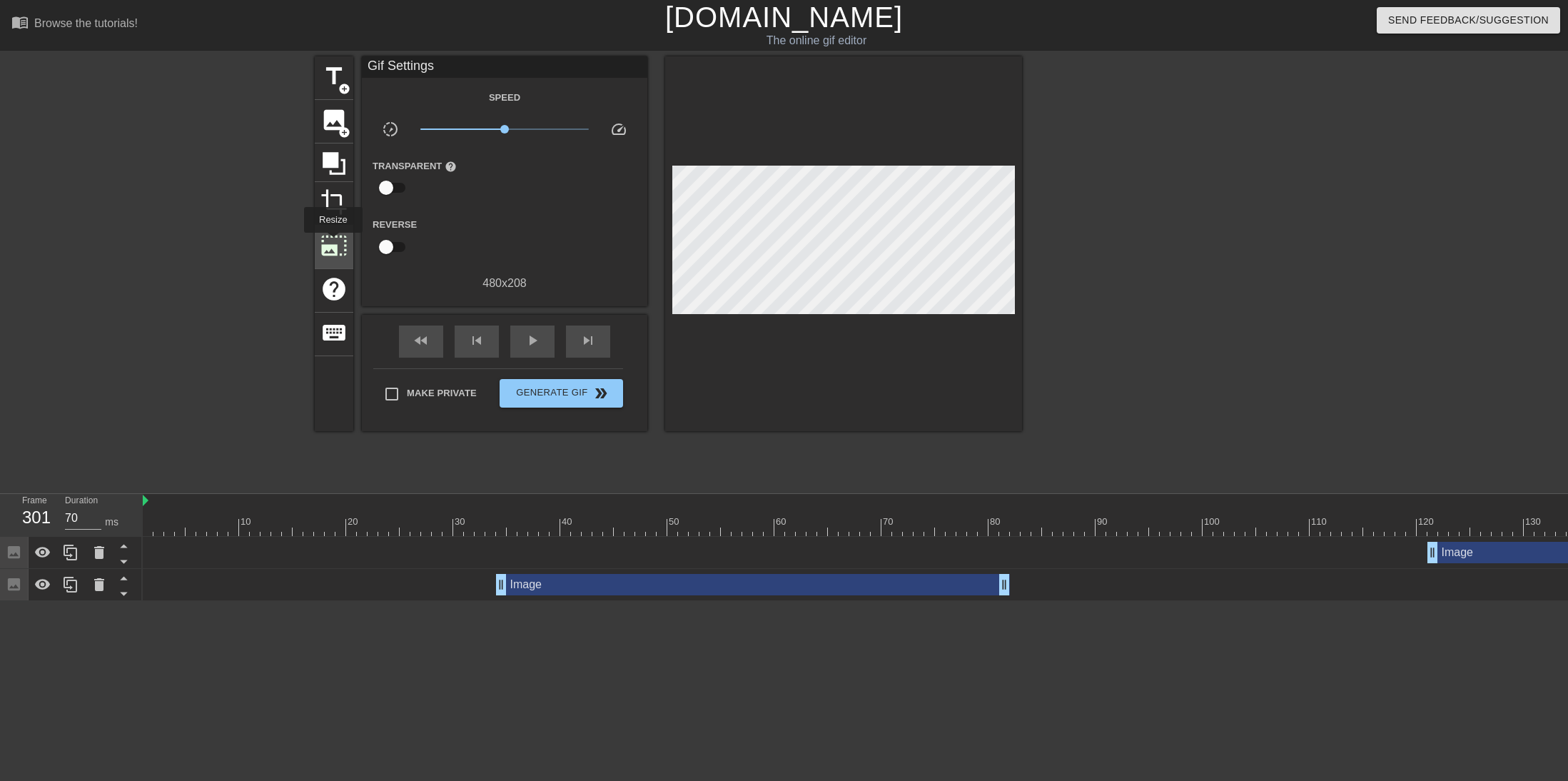
click at [333, 242] on span "photo_size_select_large" at bounding box center [334, 245] width 28 height 28
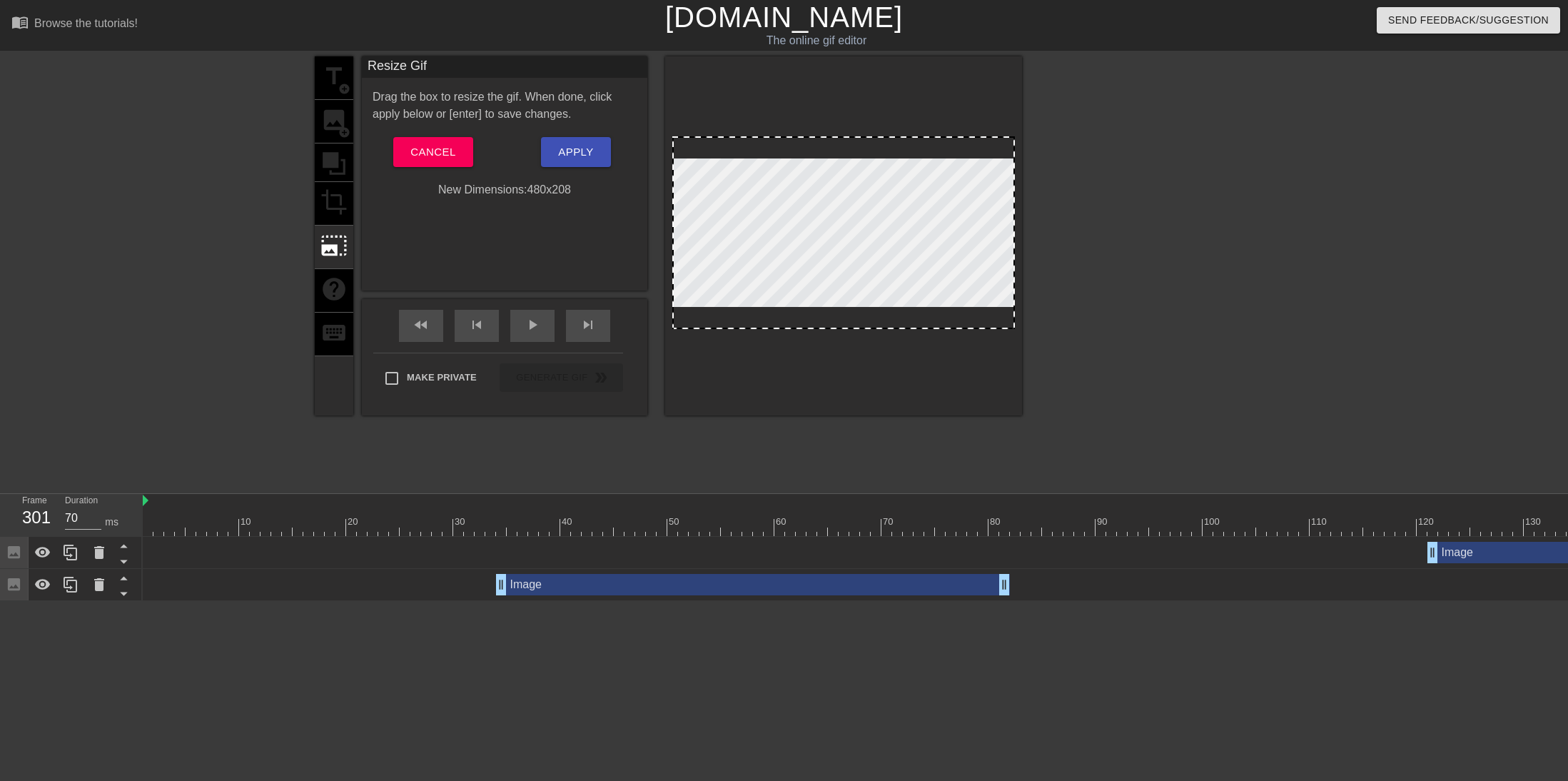
drag, startPoint x: 1013, startPoint y: 327, endPoint x: 1031, endPoint y: 344, distance: 24.8
click at [934, 344] on div "title add_circle image add_circle crop photo_size_select_large help keyboard Re…" at bounding box center [784, 271] width 1568 height 428
drag, startPoint x: 1007, startPoint y: 327, endPoint x: 1036, endPoint y: 369, distance: 51.0
click at [934, 369] on div "title add_circle image add_circle crop photo_size_select_large help keyboard Re…" at bounding box center [784, 271] width 1568 height 428
click at [217, 274] on div "title add_circle image add_circle crop photo_size_select_large help keyboard Re…" at bounding box center [784, 271] width 1568 height 428
